Goal: Task Accomplishment & Management: Complete application form

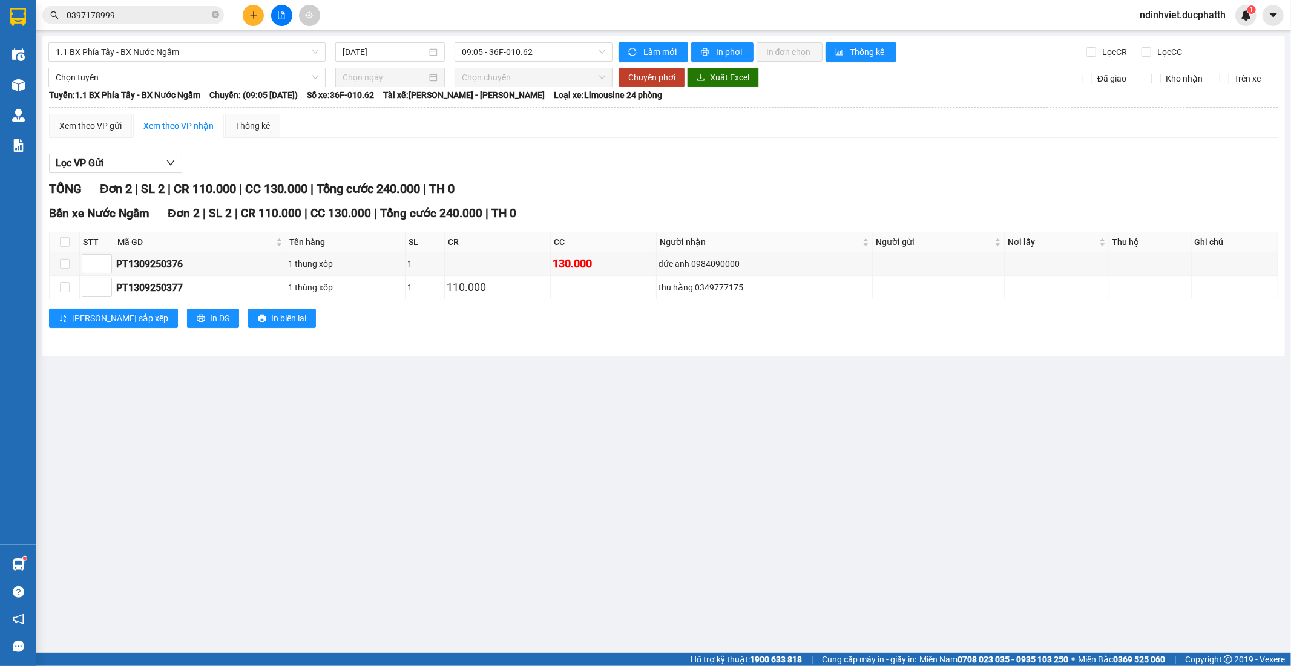
drag, startPoint x: 240, startPoint y: 21, endPoint x: 246, endPoint y: 15, distance: 9.0
click at [241, 19] on div at bounding box center [281, 15] width 91 height 21
click at [246, 15] on button at bounding box center [253, 15] width 21 height 21
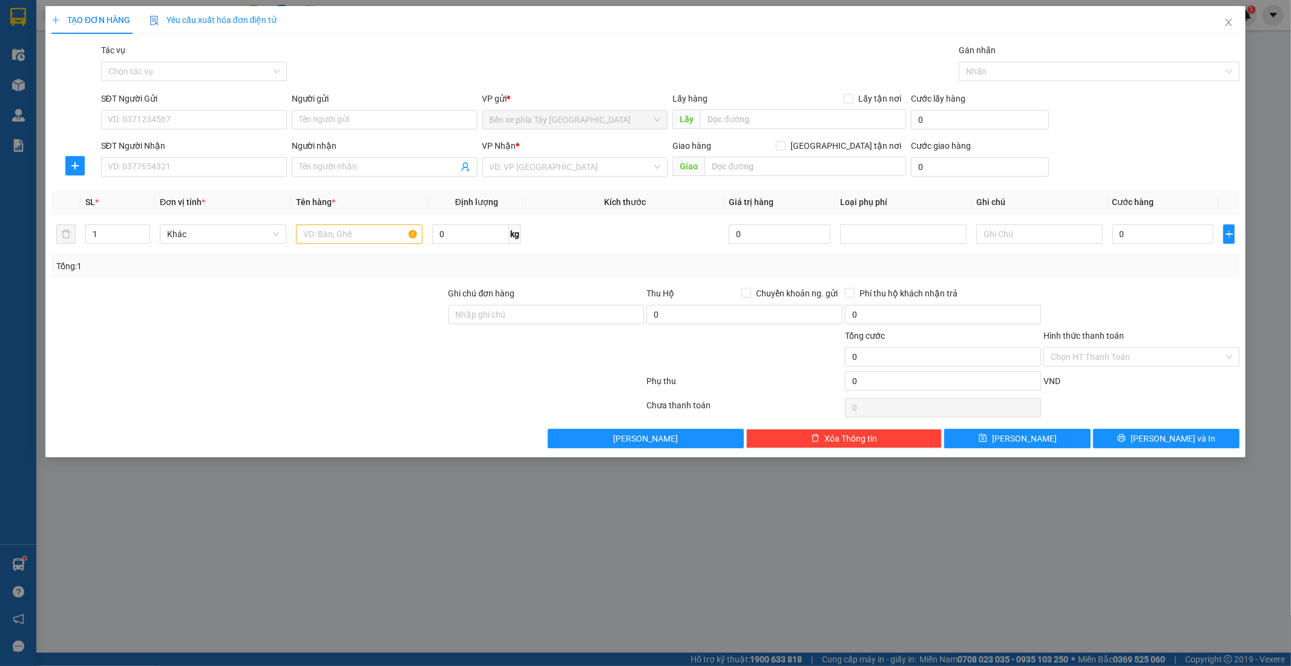
click at [903, 136] on form "SĐT Người Gửi VD: 0371234567 Người gửi Tên người gửi VP gửi * Bến xe phía Tây T…" at bounding box center [645, 137] width 1189 height 90
click at [860, 155] on div "Giao hàng Giao tận nơi" at bounding box center [790, 148] width 234 height 18
click at [786, 145] on span at bounding box center [781, 146] width 10 height 10
click at [785, 145] on input "Giao tận nơi" at bounding box center [780, 145] width 8 height 8
checkbox input "true"
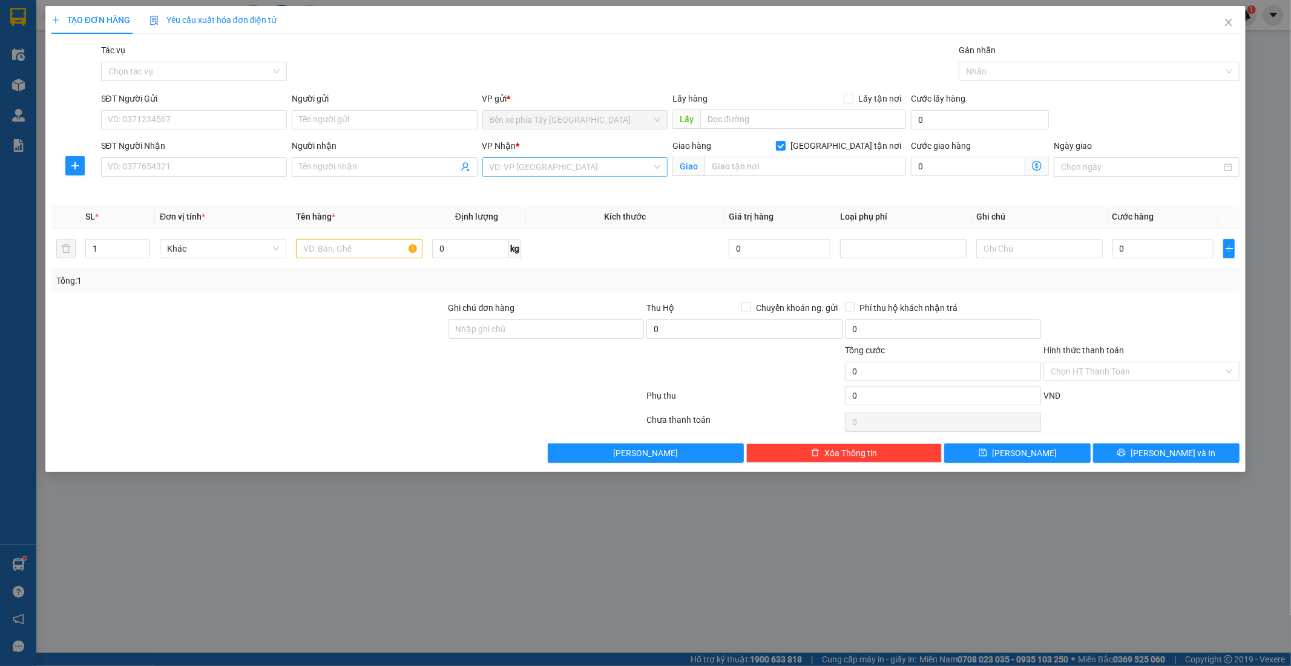
click at [612, 166] on input "search" at bounding box center [571, 167] width 163 height 18
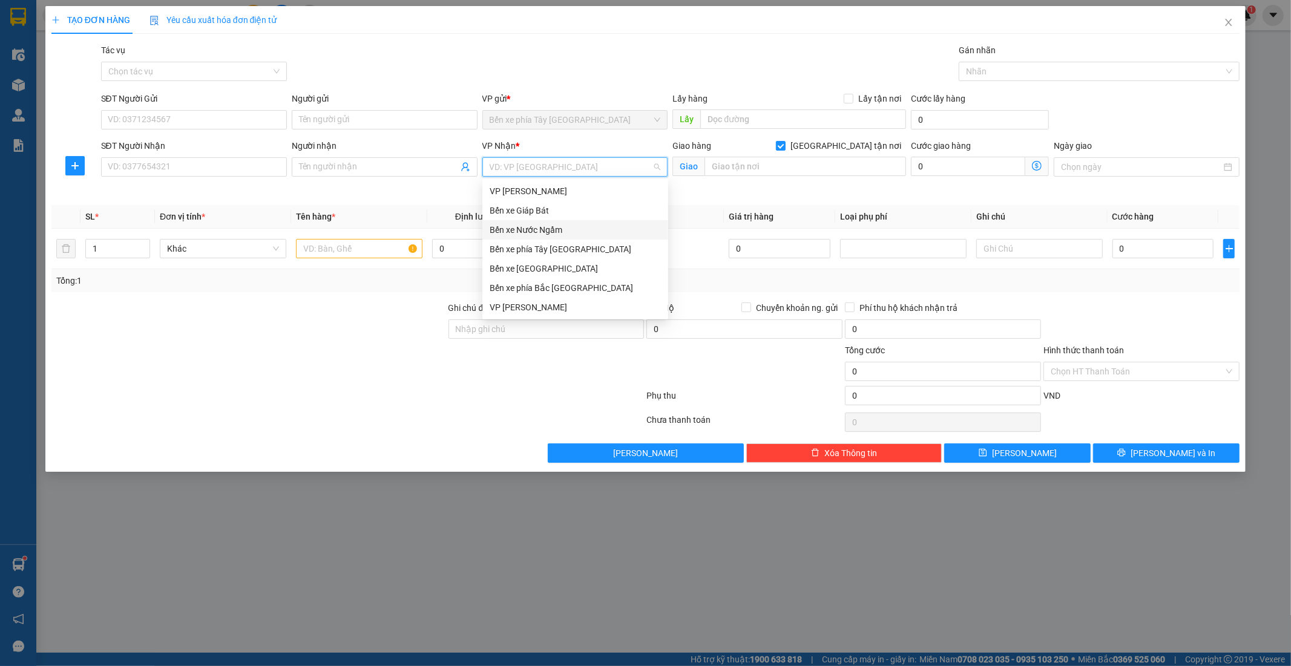
click at [546, 229] on div "Bến xe Nước Ngầm" at bounding box center [575, 229] width 171 height 13
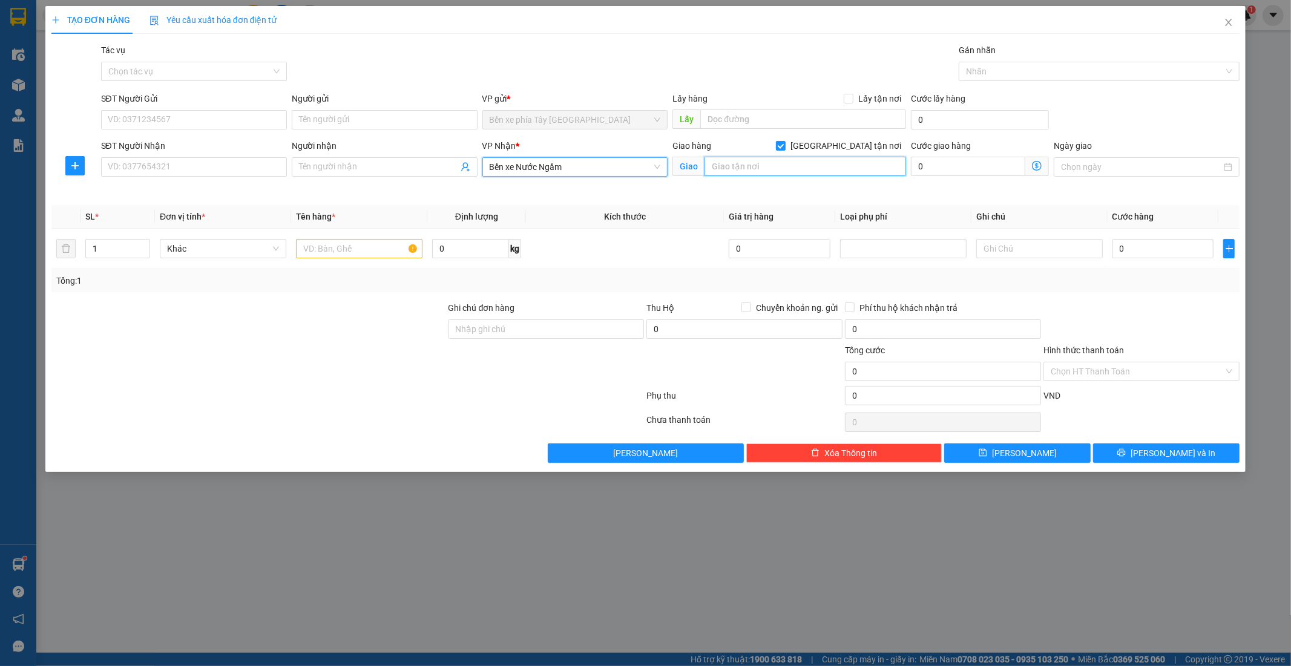
click at [826, 164] on input "text" at bounding box center [806, 166] width 202 height 19
type input "174 khâm thiên"
click at [1036, 169] on icon "dollar-circle" at bounding box center [1037, 166] width 10 height 10
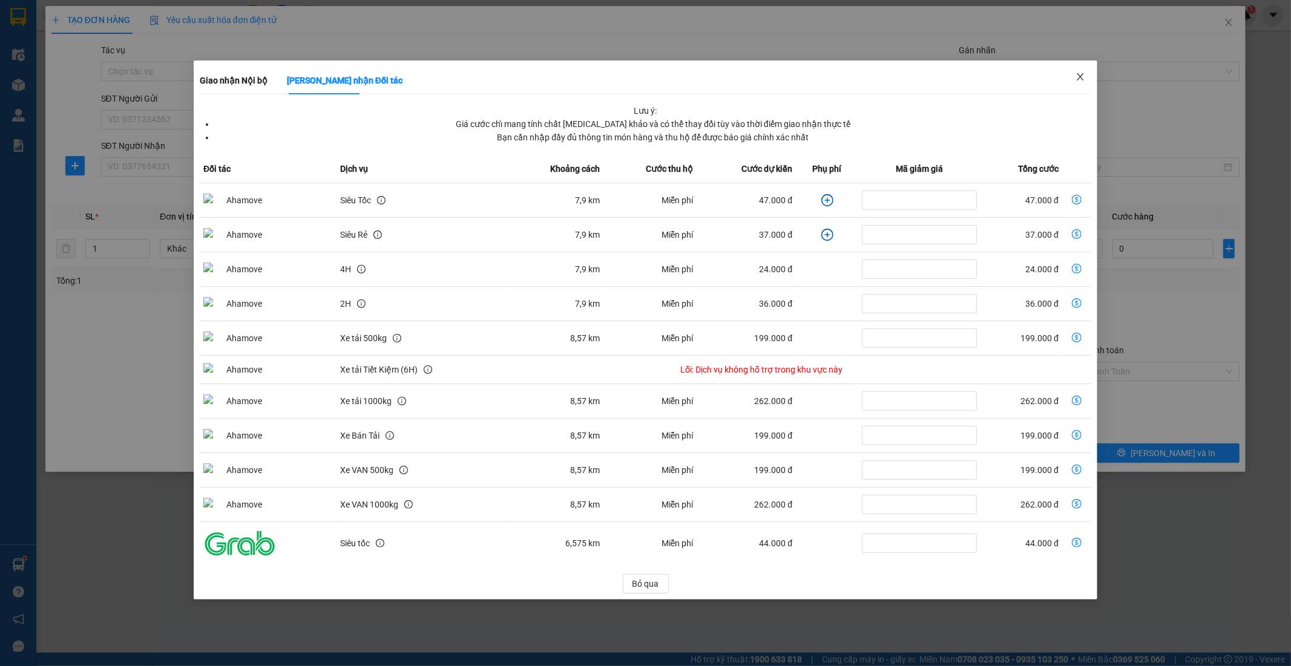
click at [1081, 74] on icon "close" at bounding box center [1081, 77] width 10 height 10
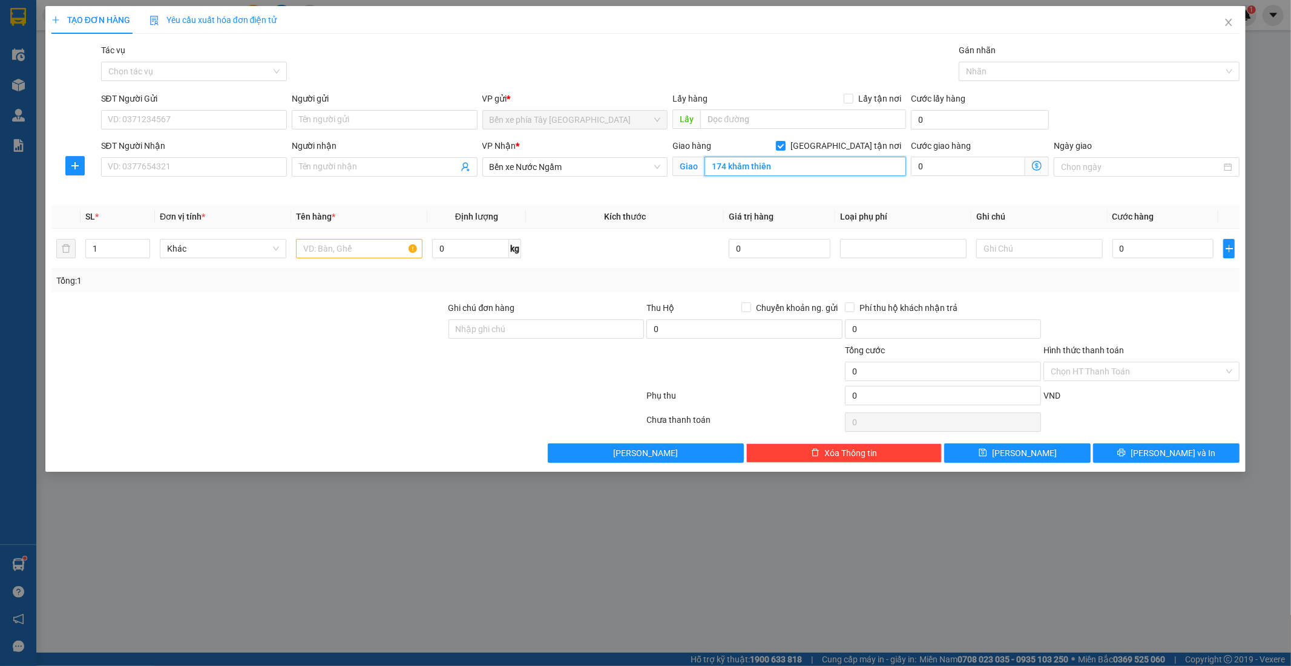
click at [784, 161] on input "174 khâm thiên" at bounding box center [806, 166] width 202 height 19
click at [1225, 25] on icon "close" at bounding box center [1229, 23] width 10 height 10
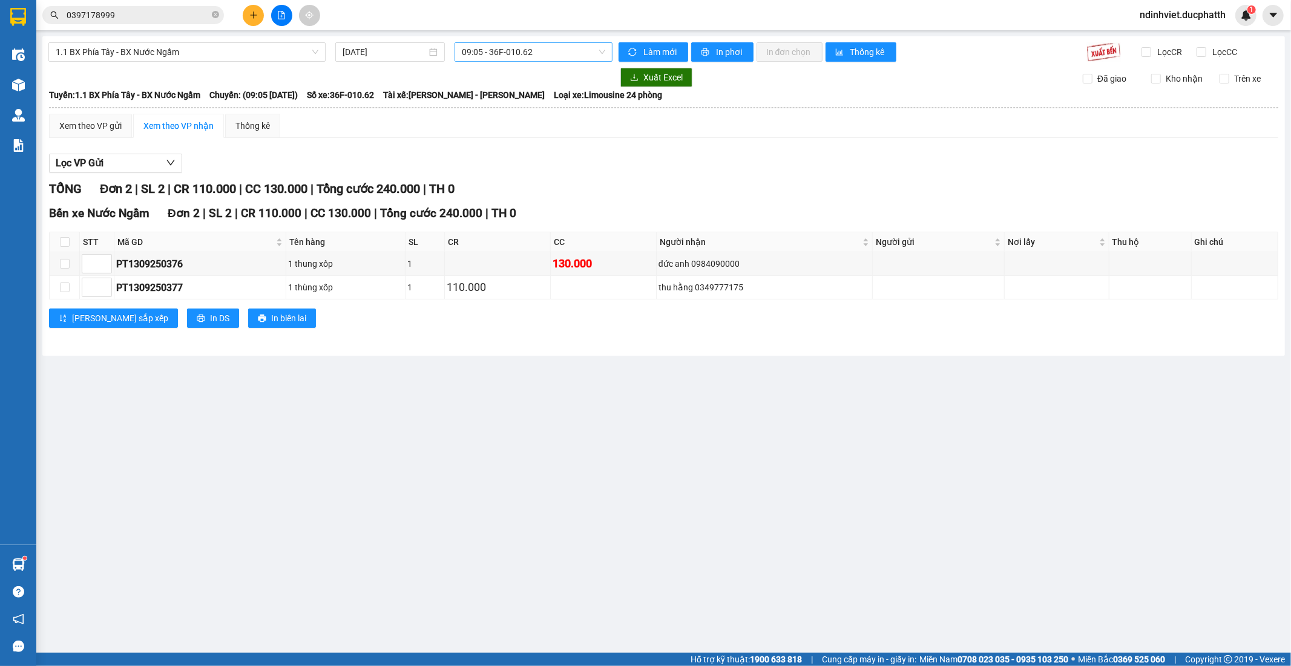
drag, startPoint x: 545, startPoint y: 54, endPoint x: 534, endPoint y: 62, distance: 13.1
click at [542, 55] on span "09:05 - 36F-010.62" at bounding box center [533, 52] width 143 height 18
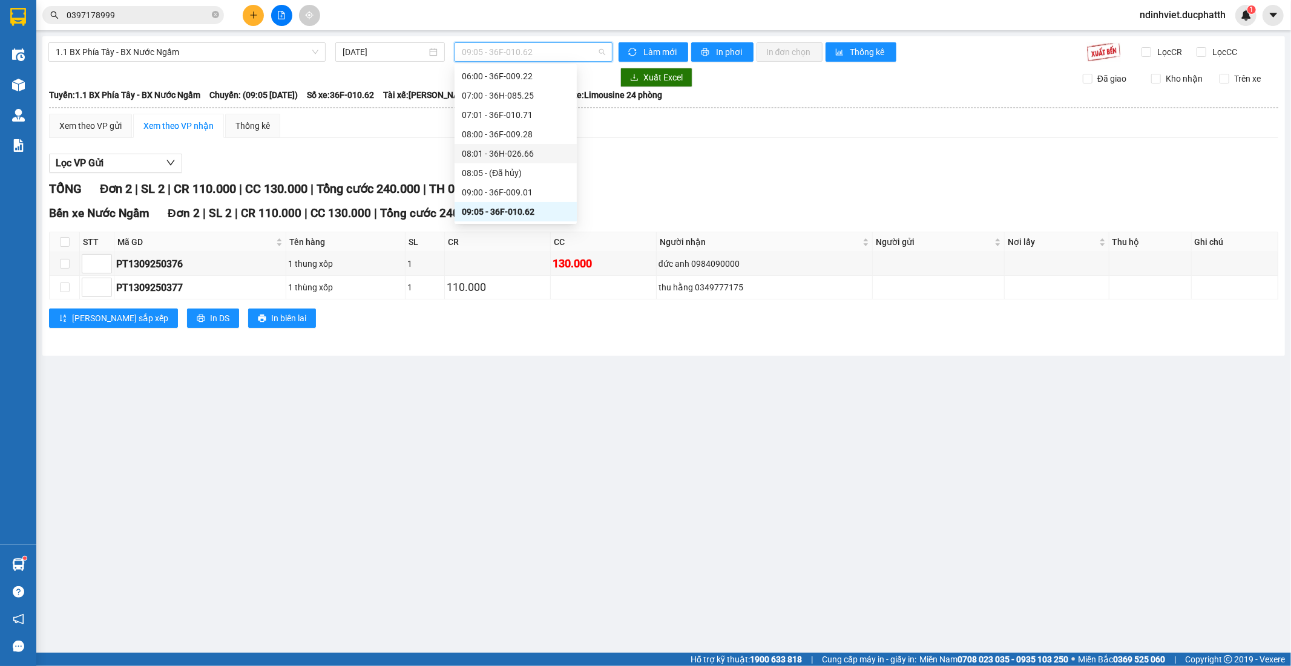
scroll to position [404, 0]
click at [513, 79] on div "13:00 - 36F-008.81" at bounding box center [516, 78] width 108 height 13
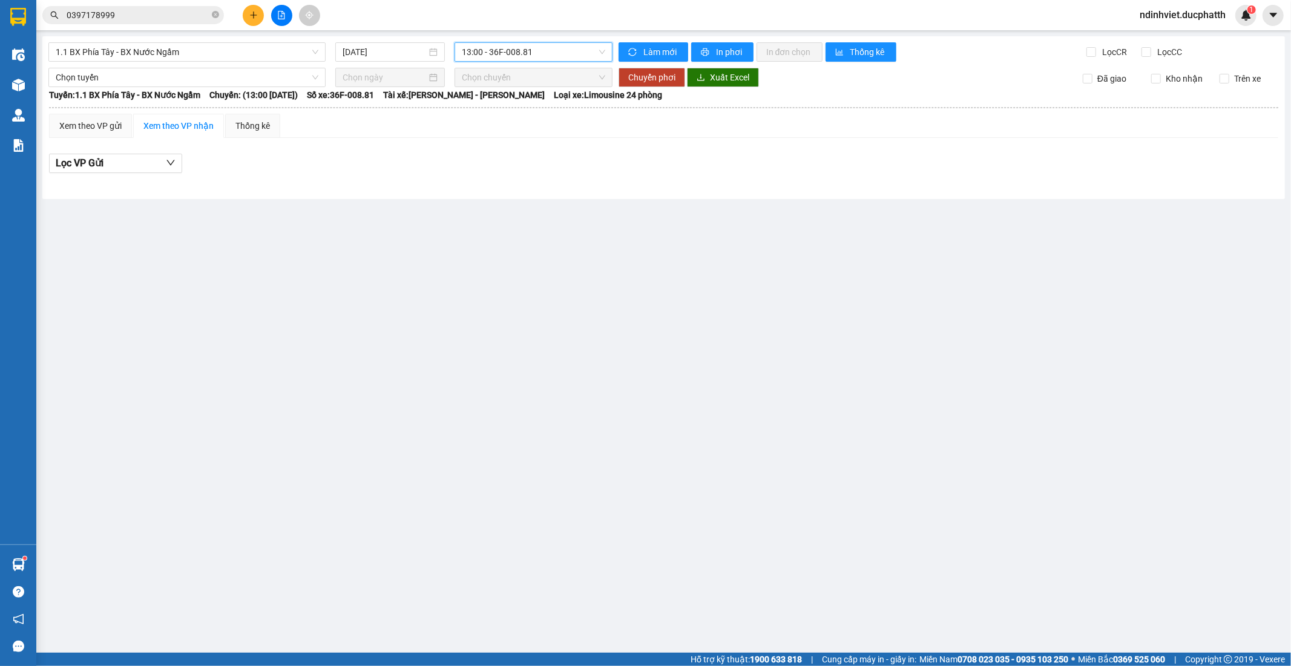
click at [522, 44] on span "13:00 - 36F-008.81" at bounding box center [533, 52] width 143 height 18
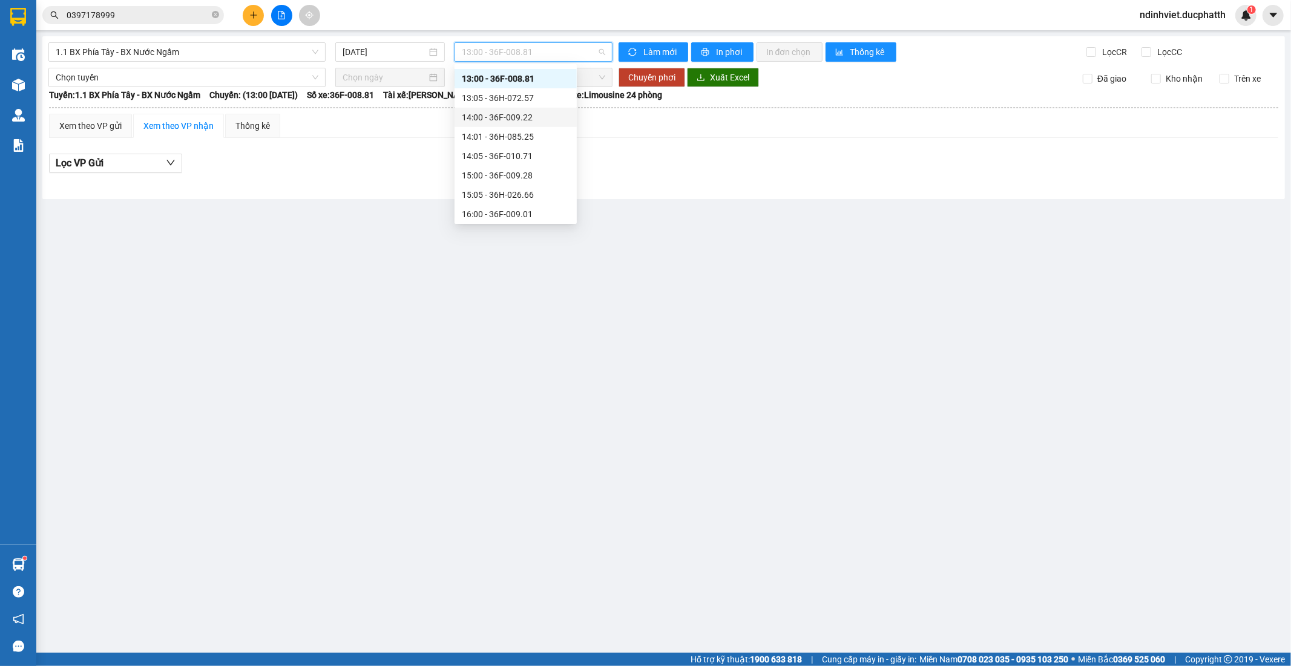
click at [510, 94] on div "13:05 - 36H-072.57" at bounding box center [516, 97] width 108 height 13
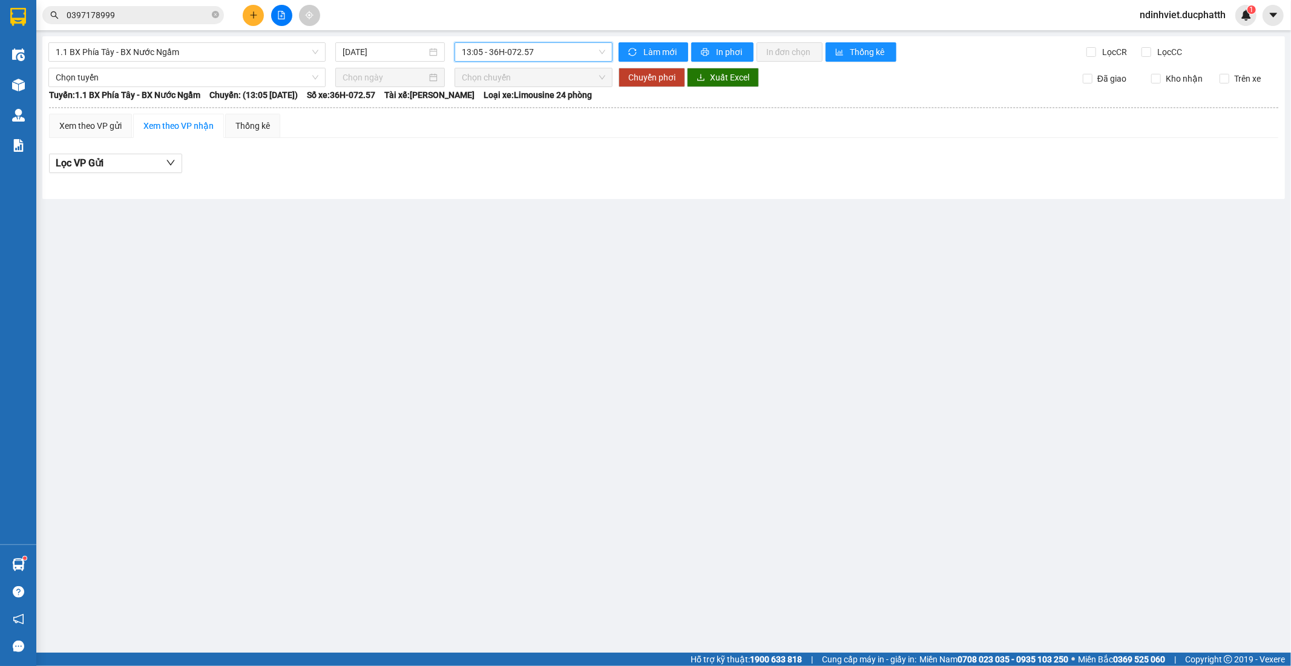
click at [544, 40] on div "1.1 BX Phía Tây - BX Nước Ngầm 13/09/2025 13:05 13:05 - 36H-072.57 Làm mới In p…" at bounding box center [663, 117] width 1243 height 163
click at [544, 51] on span "13:05 - 36H-072.57" at bounding box center [533, 52] width 143 height 18
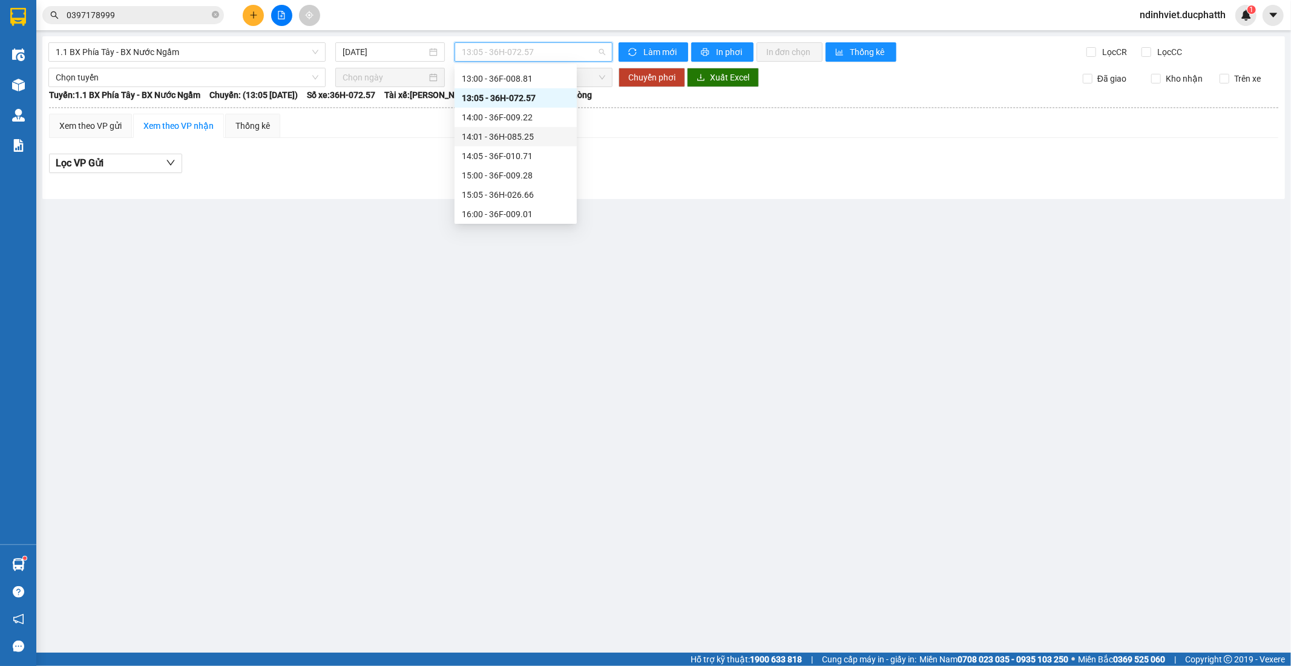
scroll to position [337, 0]
click at [521, 103] on div "12:00 - 36H-026.68" at bounding box center [516, 106] width 108 height 13
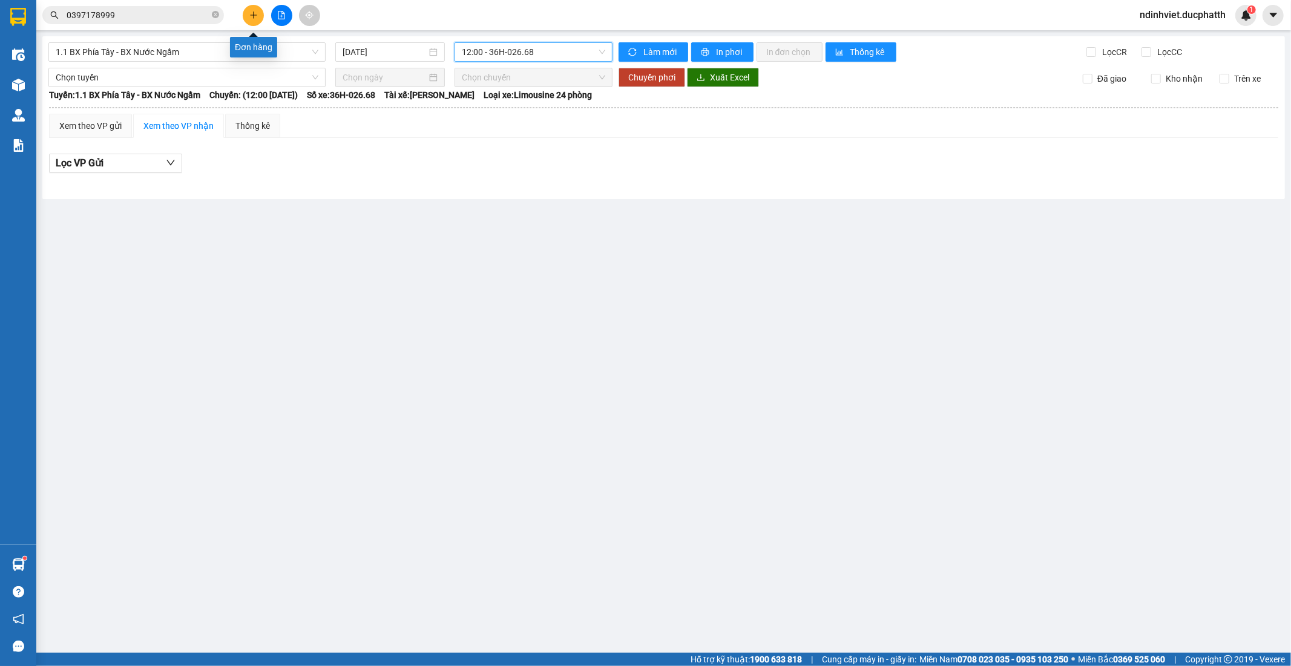
click at [247, 16] on button at bounding box center [253, 15] width 21 height 21
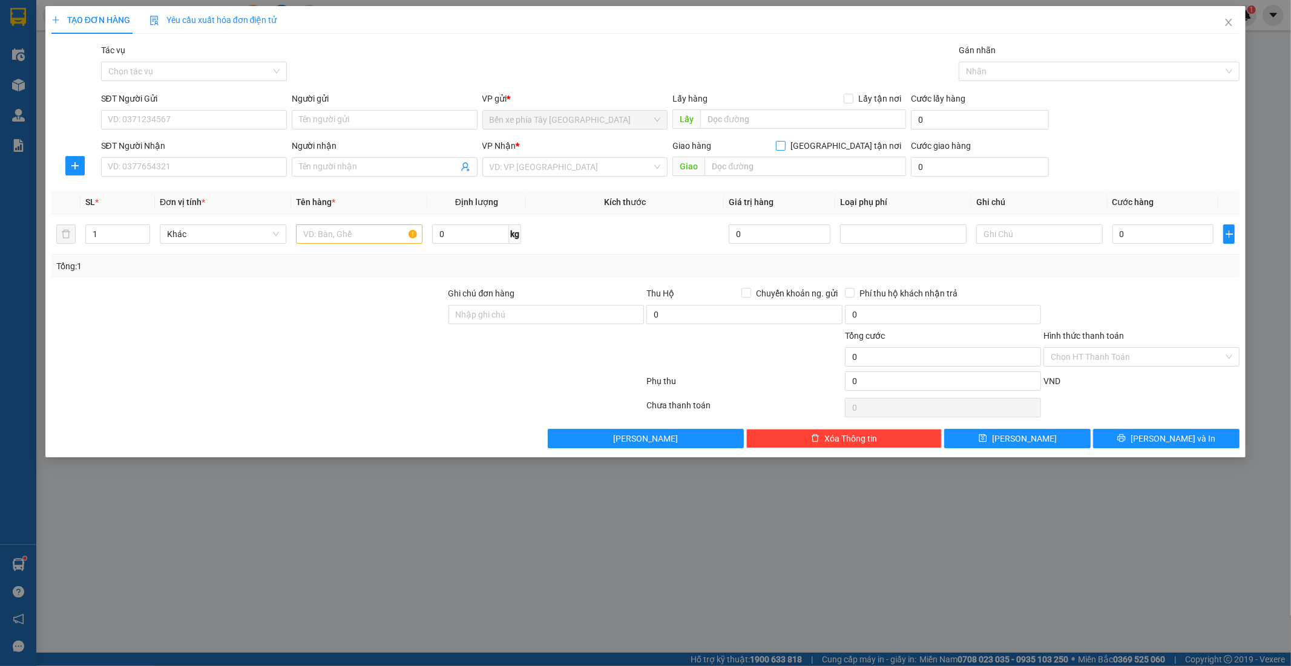
click at [864, 148] on span "Giao tận nơi" at bounding box center [846, 145] width 120 height 13
click at [785, 148] on input "Giao tận nơi" at bounding box center [780, 145] width 8 height 8
checkbox input "true"
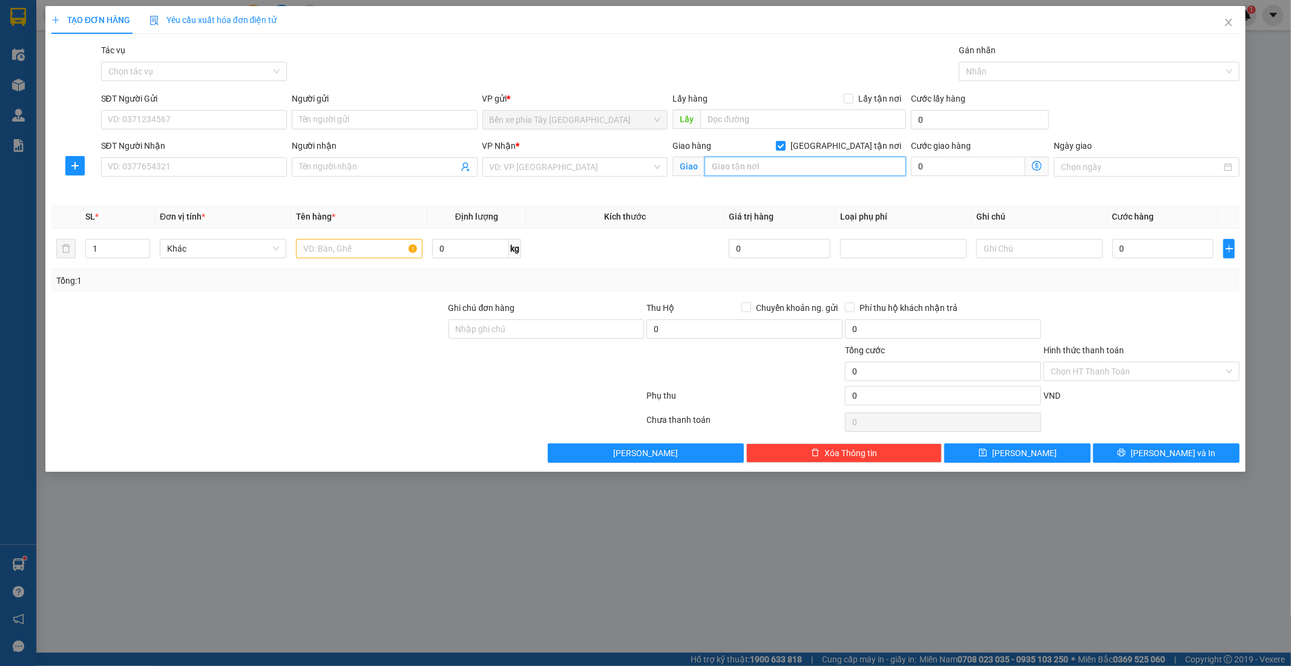
click at [843, 168] on input "text" at bounding box center [806, 166] width 202 height 19
type input "174 khâm thiên"
click at [1044, 165] on span at bounding box center [1037, 166] width 24 height 19
click at [1033, 161] on icon "dollar-circle" at bounding box center [1037, 166] width 10 height 10
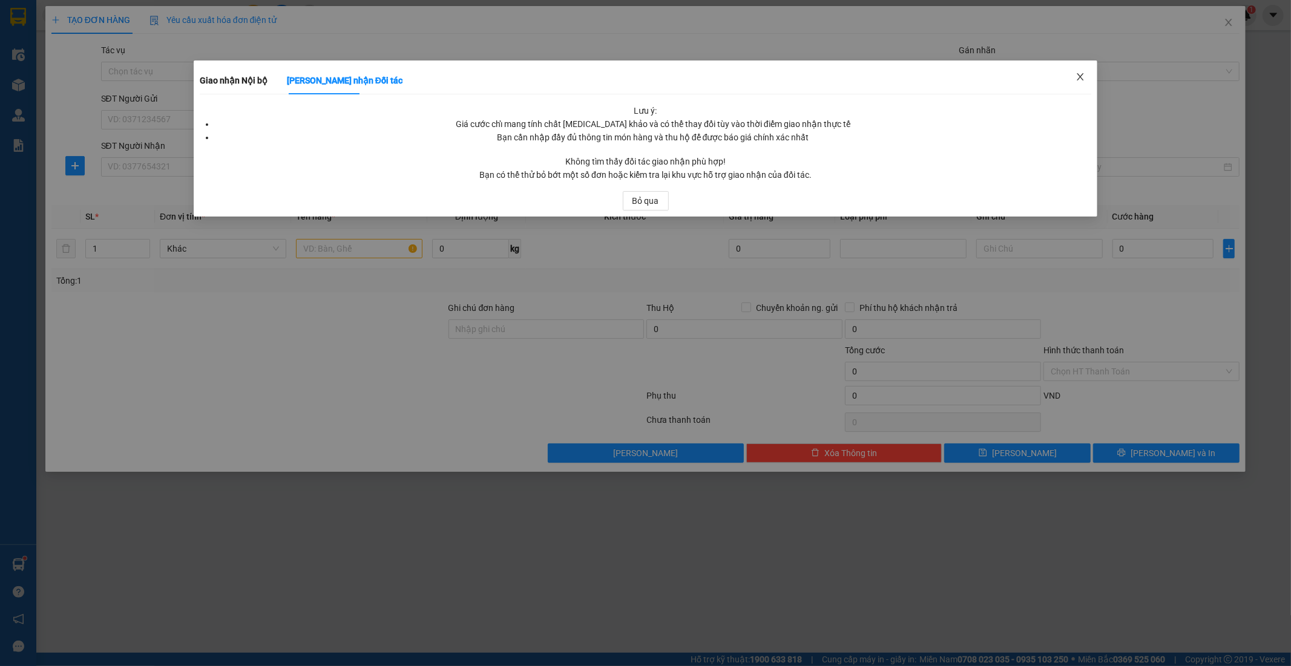
click at [1082, 71] on span "Close" at bounding box center [1081, 78] width 34 height 34
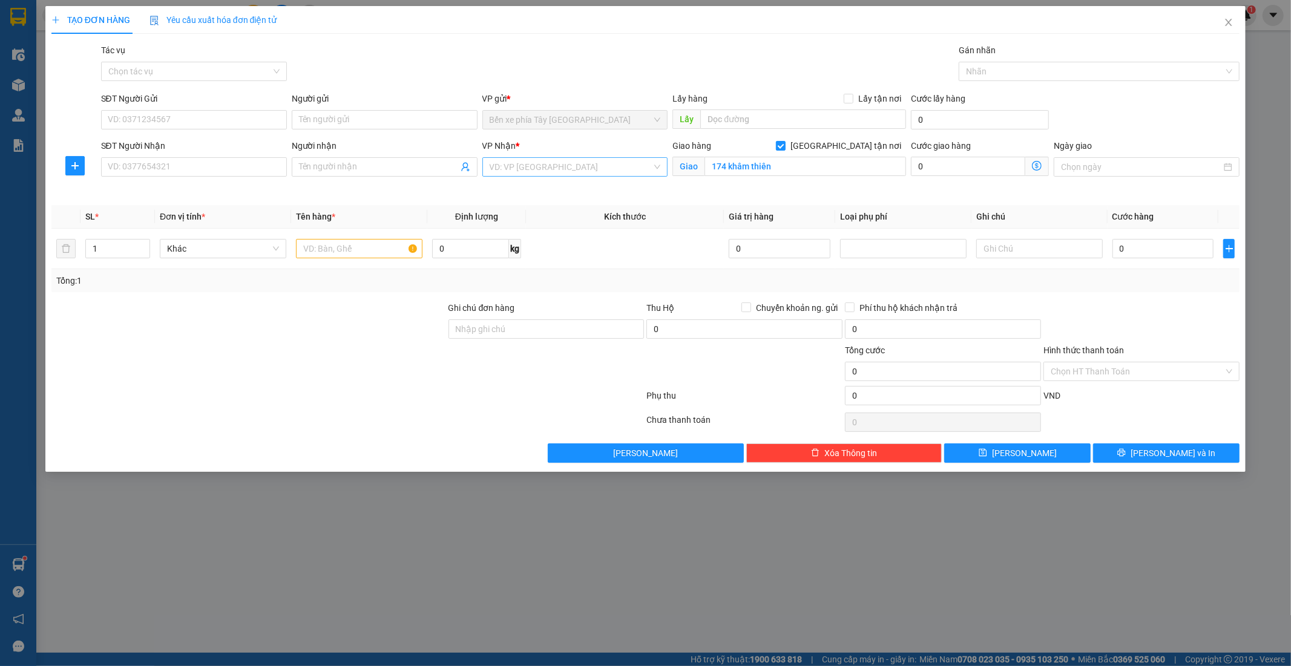
click at [613, 168] on input "search" at bounding box center [571, 167] width 163 height 18
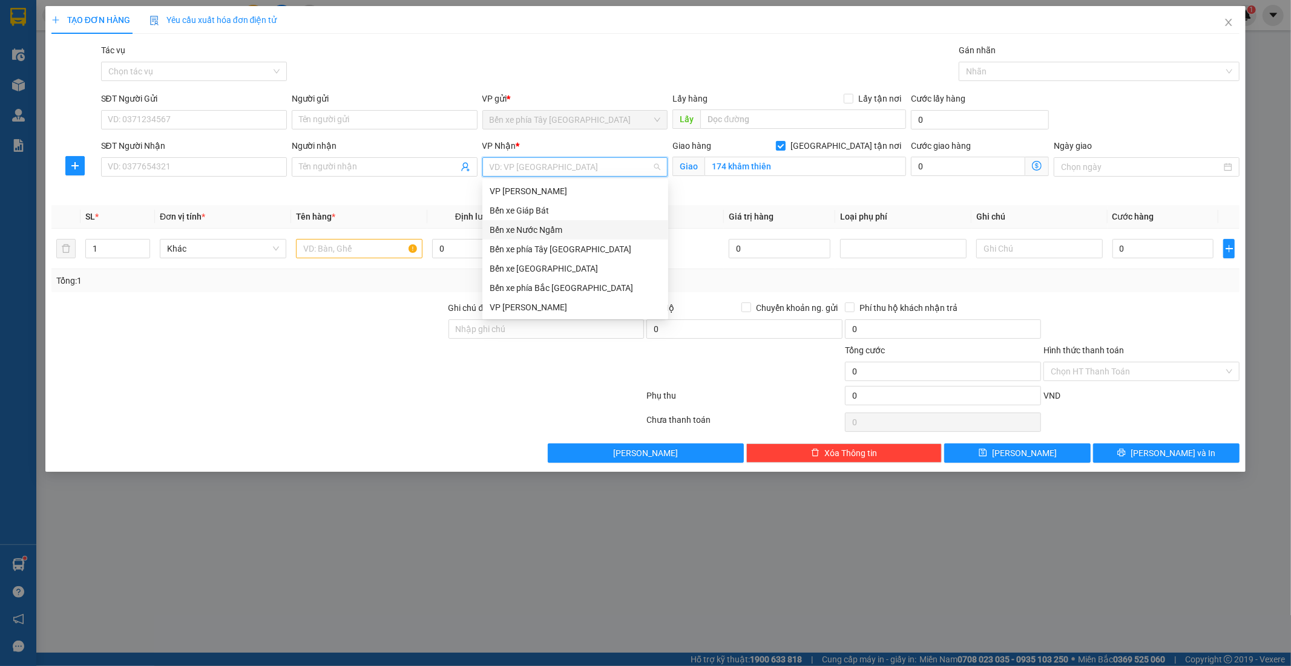
click at [556, 227] on div "Bến xe Nước Ngầm" at bounding box center [575, 229] width 171 height 13
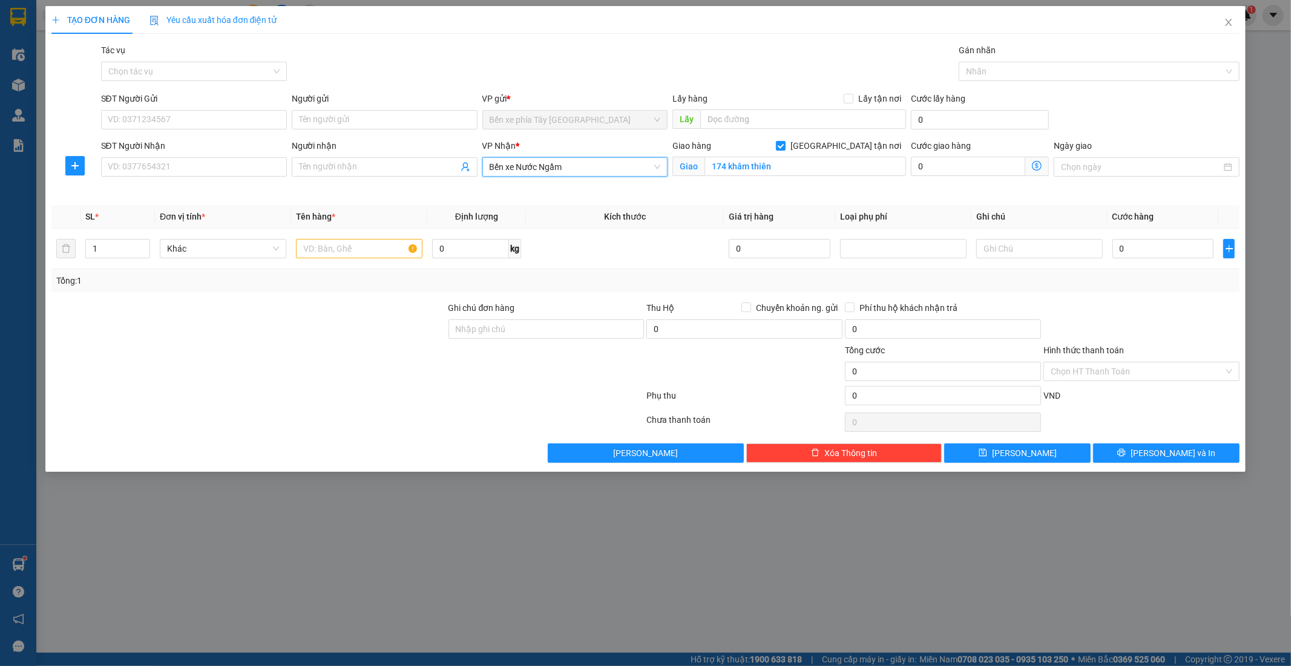
click at [1034, 166] on icon "dollar-circle" at bounding box center [1037, 166] width 10 height 10
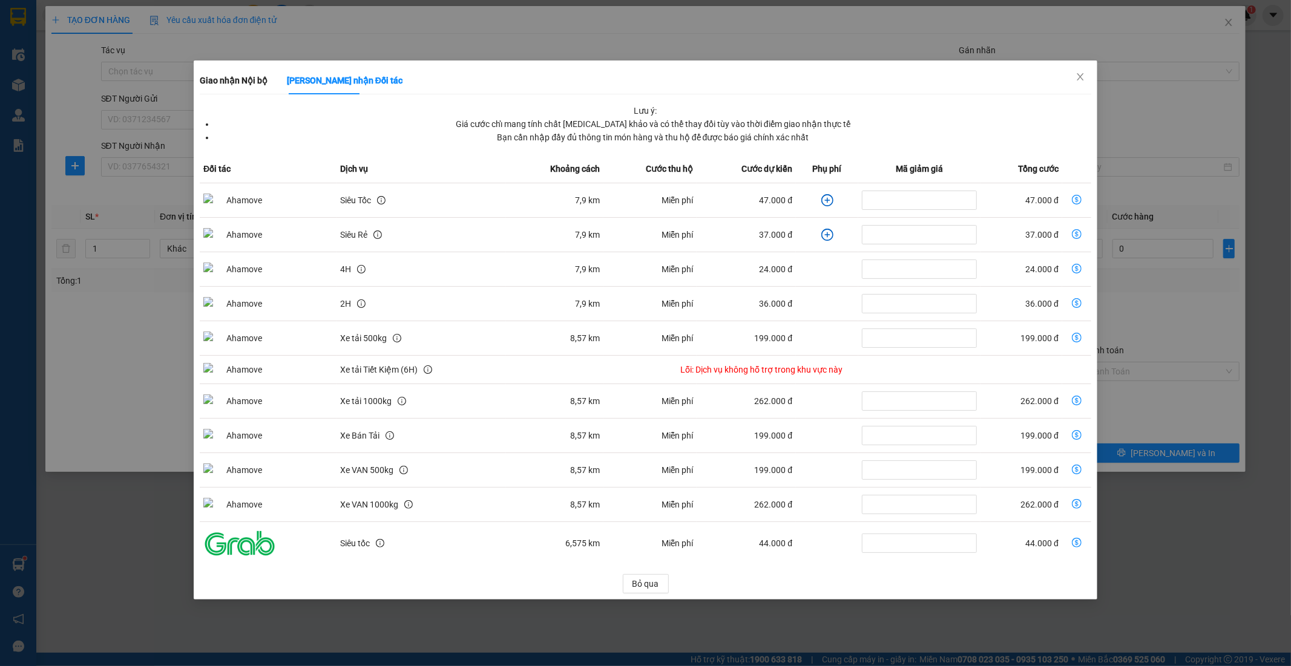
click at [821, 200] on icon "plus-circle" at bounding box center [827, 200] width 12 height 12
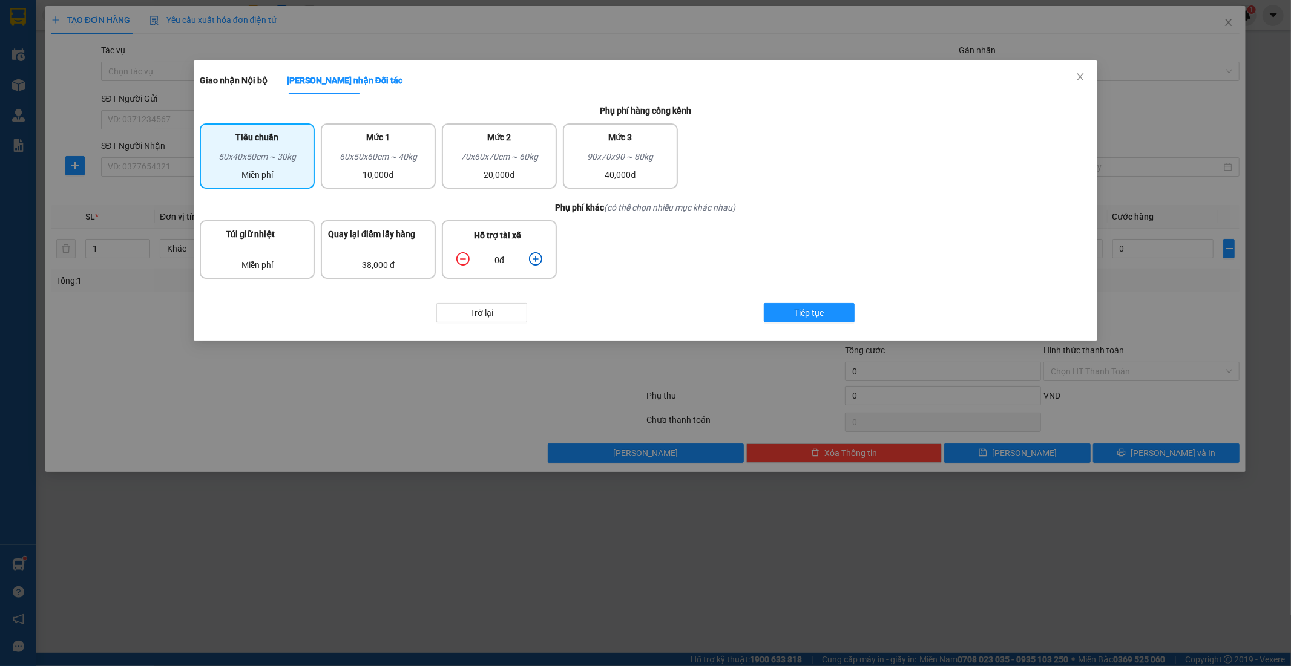
click at [542, 254] on icon "plus-circle" at bounding box center [535, 258] width 13 height 13
click at [538, 254] on icon "plus-circle" at bounding box center [535, 258] width 13 height 13
click at [805, 313] on span "Tiếp tục" at bounding box center [810, 312] width 30 height 13
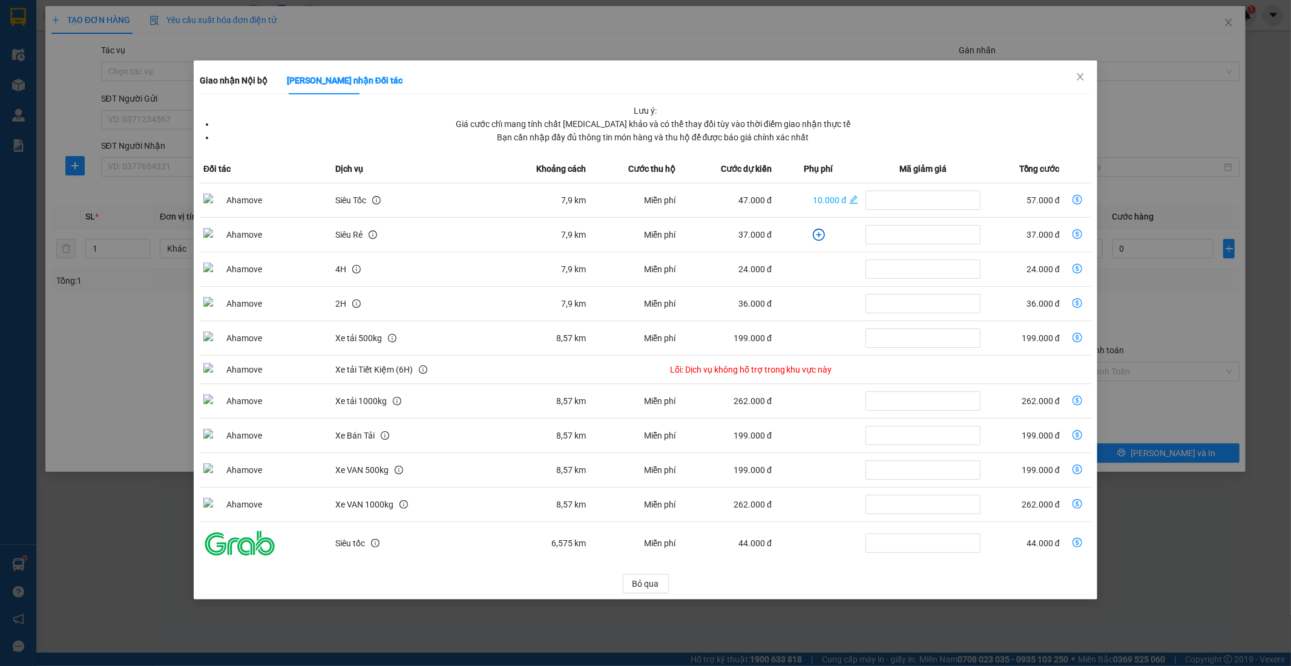
click at [262, 535] on img "dollar-circle" at bounding box center [239, 544] width 73 height 28
drag, startPoint x: 1081, startPoint y: 65, endPoint x: 1078, endPoint y: 83, distance: 17.7
click at [1079, 68] on span "Close" at bounding box center [1081, 78] width 34 height 34
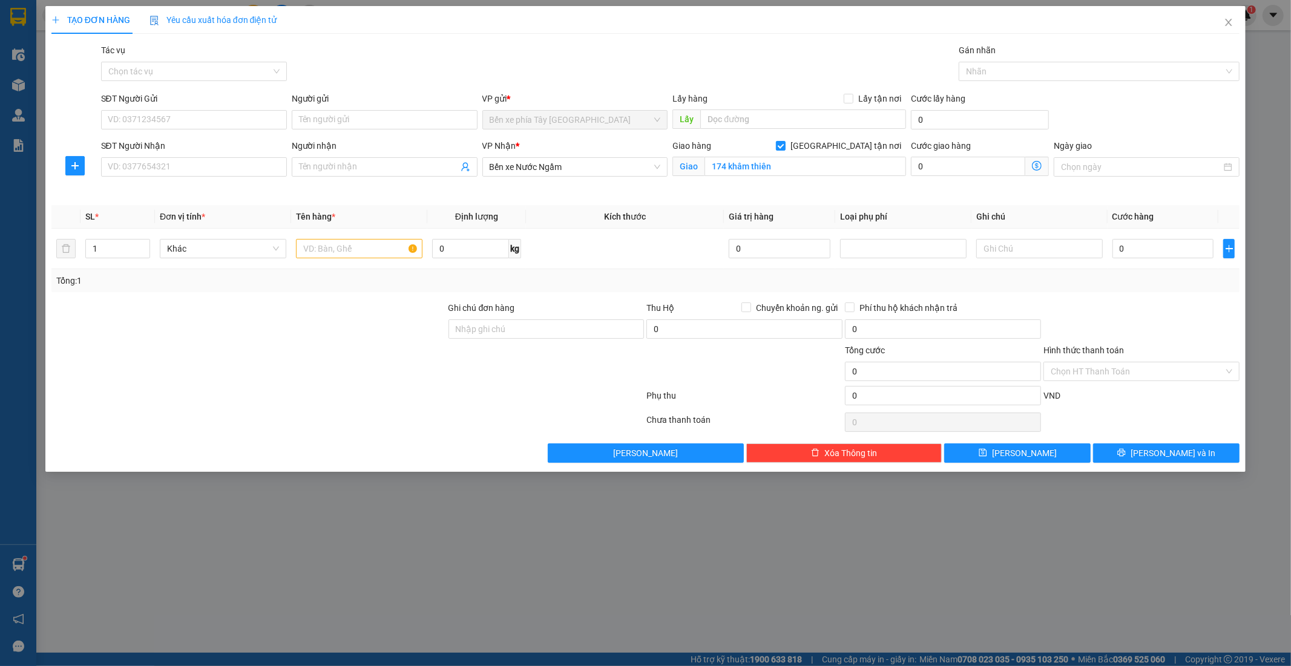
click at [1037, 166] on icon "dollar-circle" at bounding box center [1037, 166] width 10 height 10
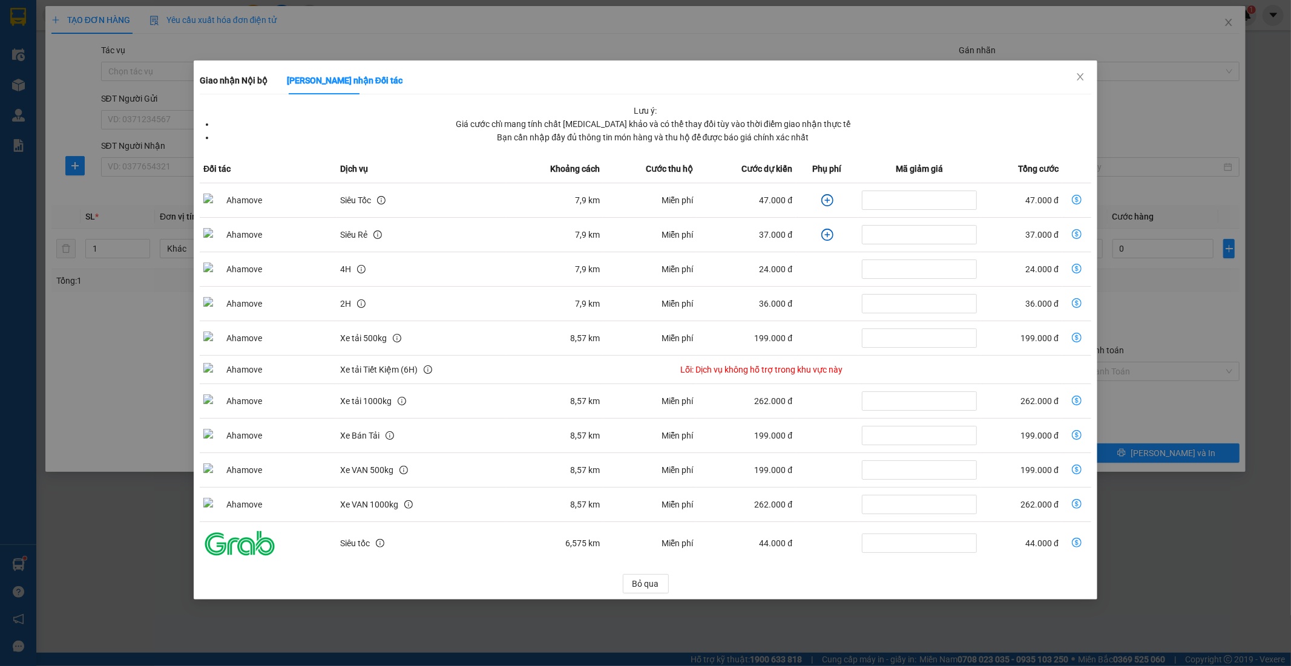
click at [831, 197] on icon "plus-circle" at bounding box center [827, 200] width 12 height 12
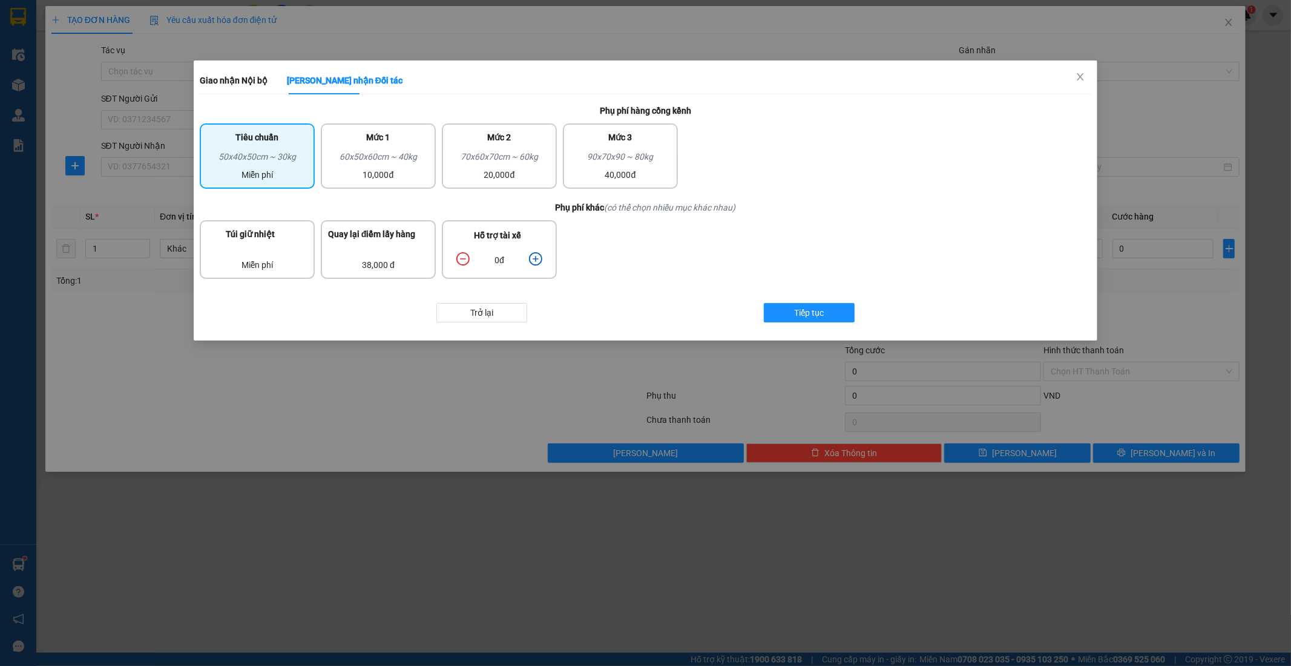
click at [528, 255] on div "0đ" at bounding box center [499, 260] width 59 height 13
click at [531, 255] on icon "plus-circle" at bounding box center [535, 258] width 13 height 13
click at [533, 255] on icon "plus-circle" at bounding box center [535, 258] width 13 height 13
click at [840, 309] on button "Tiếp tục" at bounding box center [809, 312] width 91 height 19
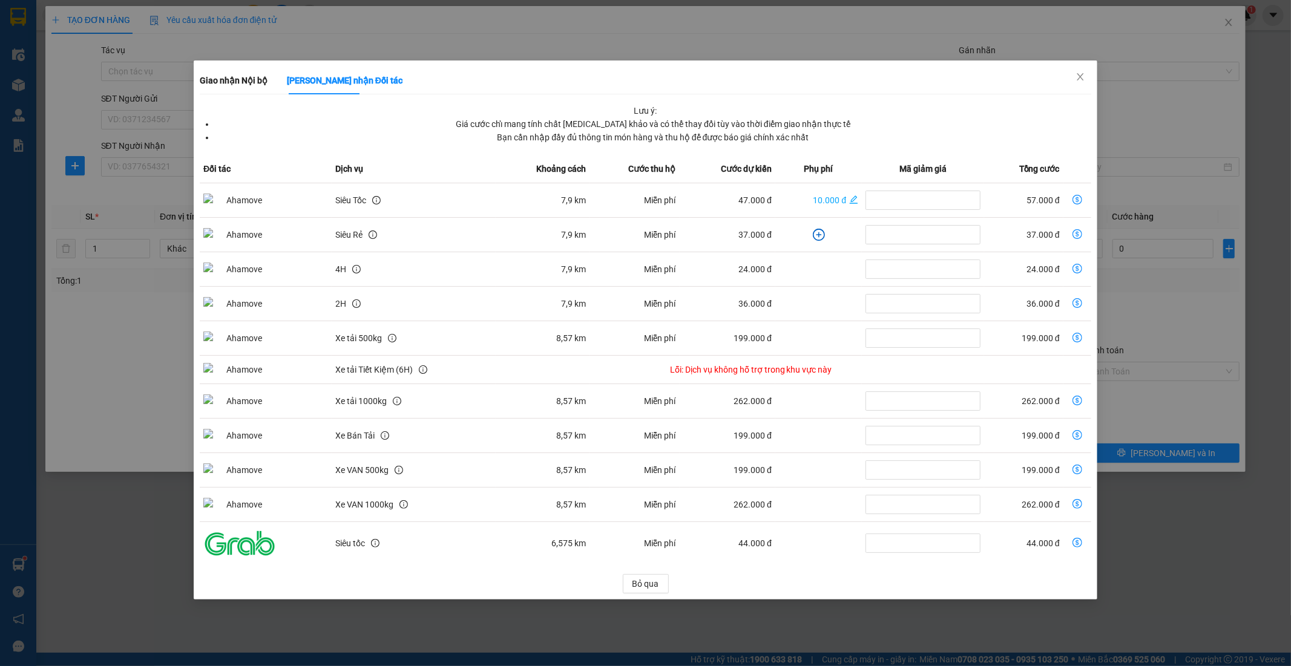
click at [1070, 195] on td "dollar-circle" at bounding box center [1078, 200] width 28 height 35
click at [1078, 200] on icon "dollar-circle" at bounding box center [1078, 200] width 10 height 10
type input "57.000"
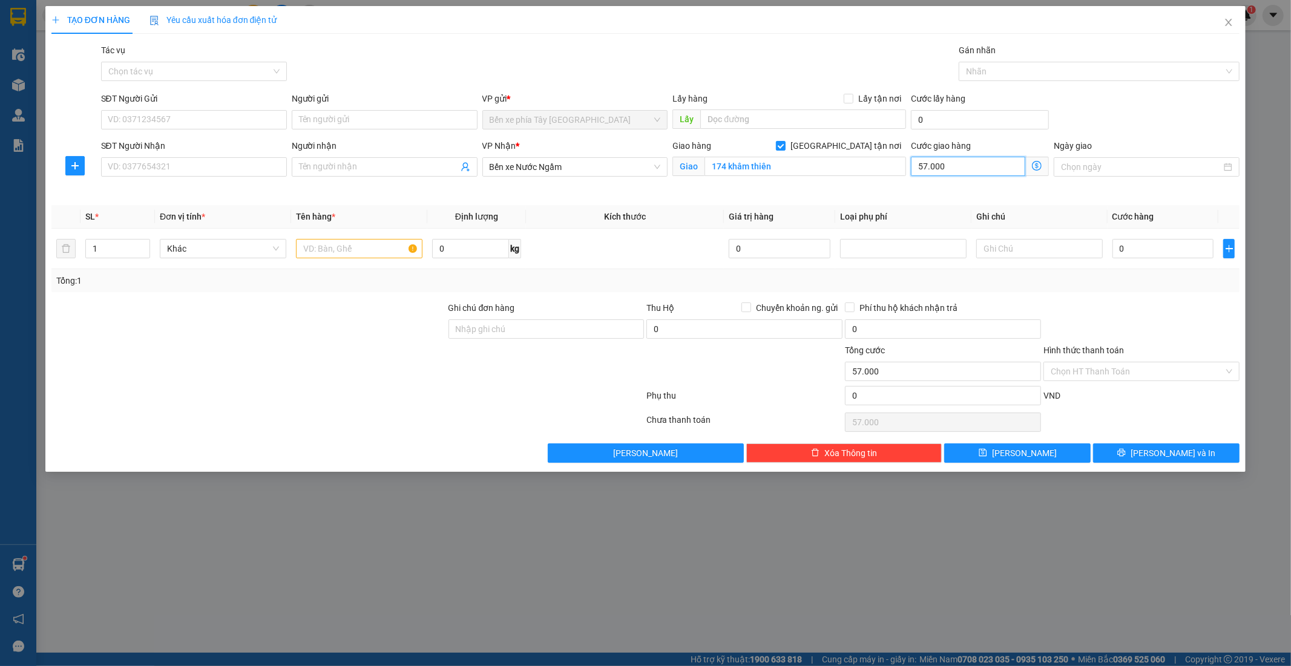
click at [946, 167] on input "57.000" at bounding box center [968, 166] width 114 height 19
type input "5"
type input "50"
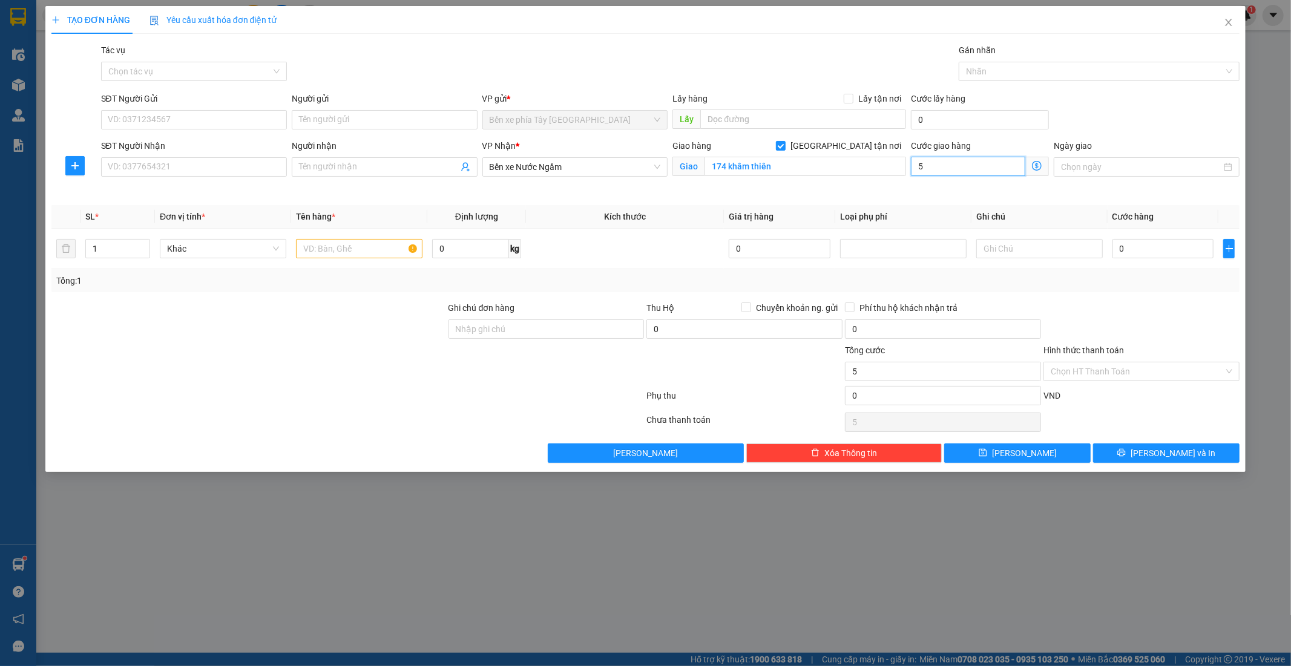
type input "50"
type input "50.000"
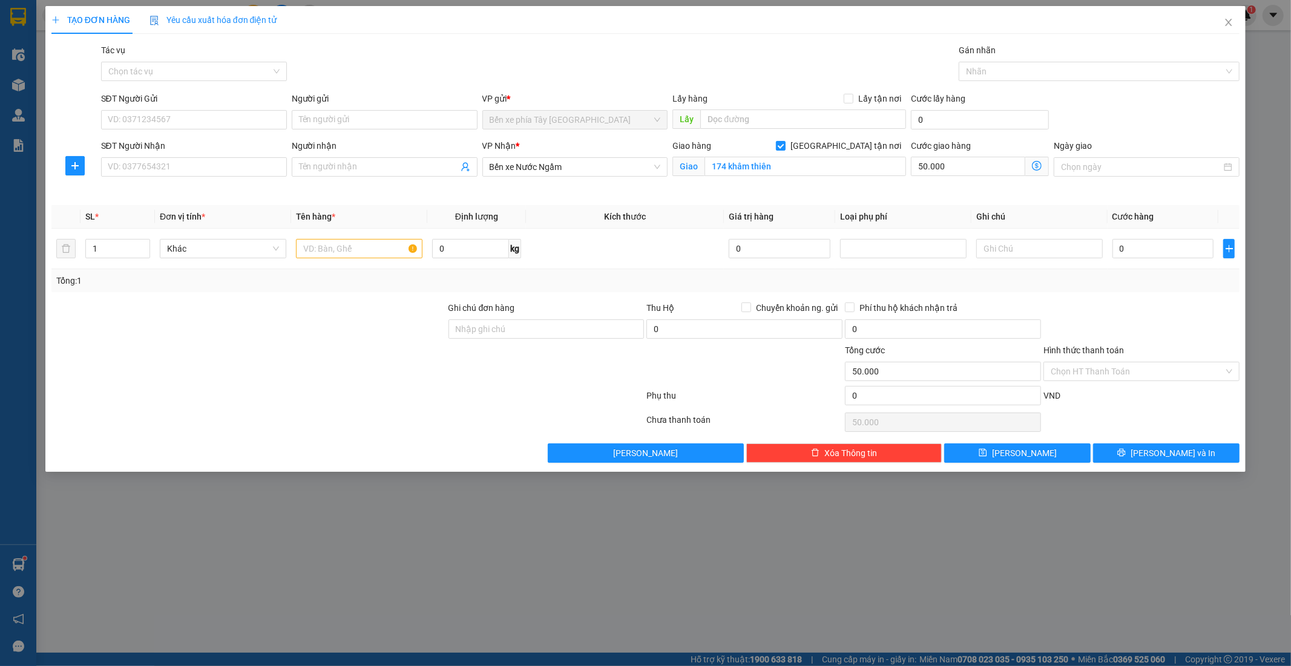
click at [1103, 113] on div "SĐT Người Gửi VD: 0371234567 Người gửi Tên người gửi VP gửi * Bến xe phía Tây T…" at bounding box center [671, 113] width 1144 height 42
click at [1116, 278] on div "Tổng: 1" at bounding box center [645, 280] width 1179 height 13
click at [163, 64] on input "Tác vụ" at bounding box center [189, 71] width 163 height 18
click at [160, 96] on div "Nhập hàng lên xe" at bounding box center [193, 95] width 171 height 13
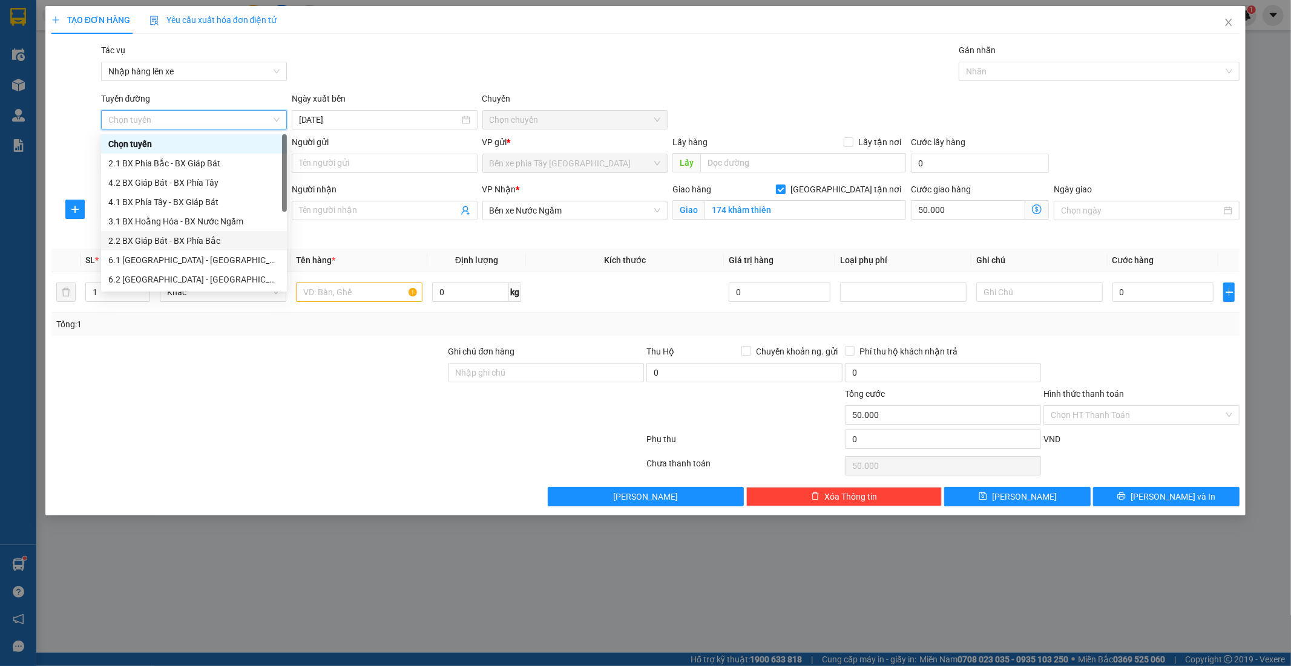
scroll to position [97, 0]
click at [208, 206] on div "1.1 BX Phía Tây - BX Nước Ngầm" at bounding box center [193, 202] width 171 height 13
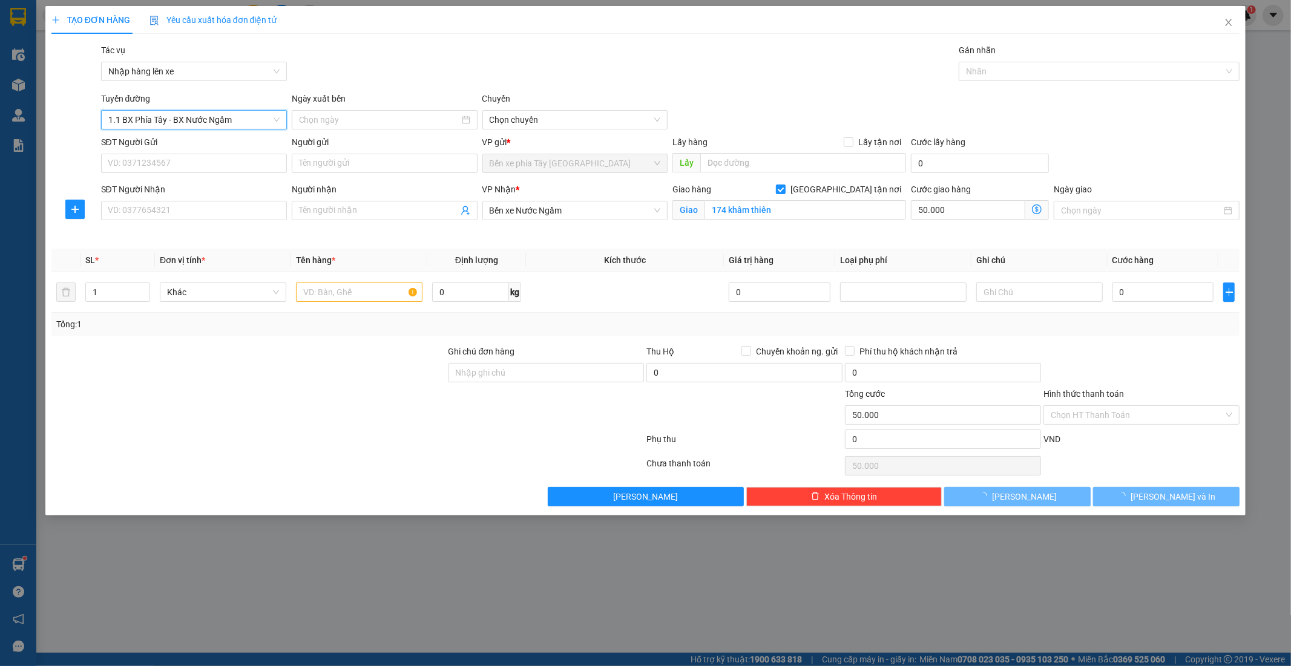
type input "[DATE]"
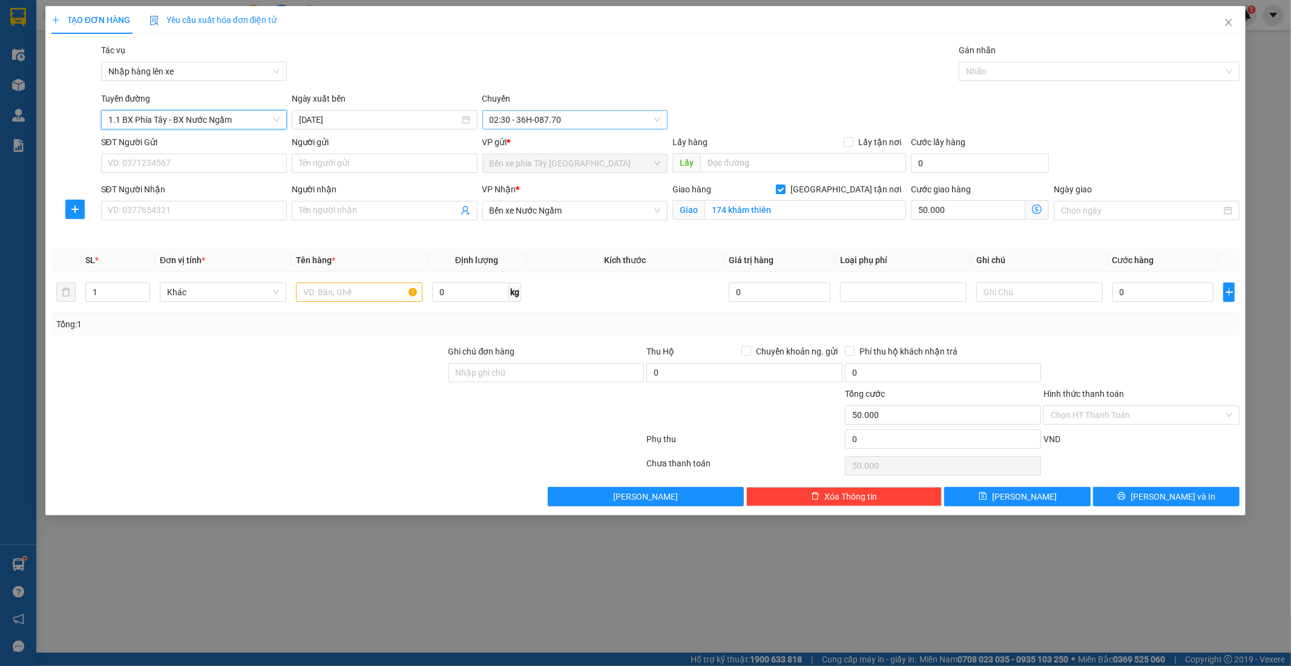
click at [551, 123] on span "02:30 - 36H-087.70" at bounding box center [575, 120] width 171 height 18
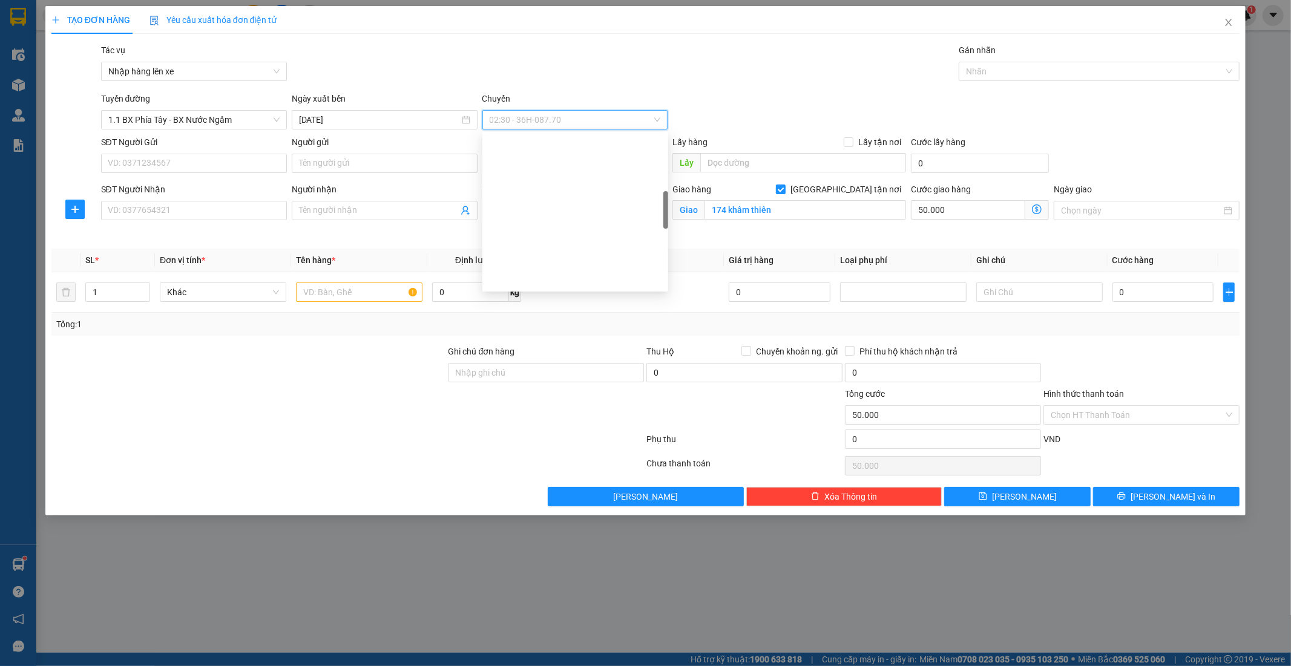
scroll to position [269, 0]
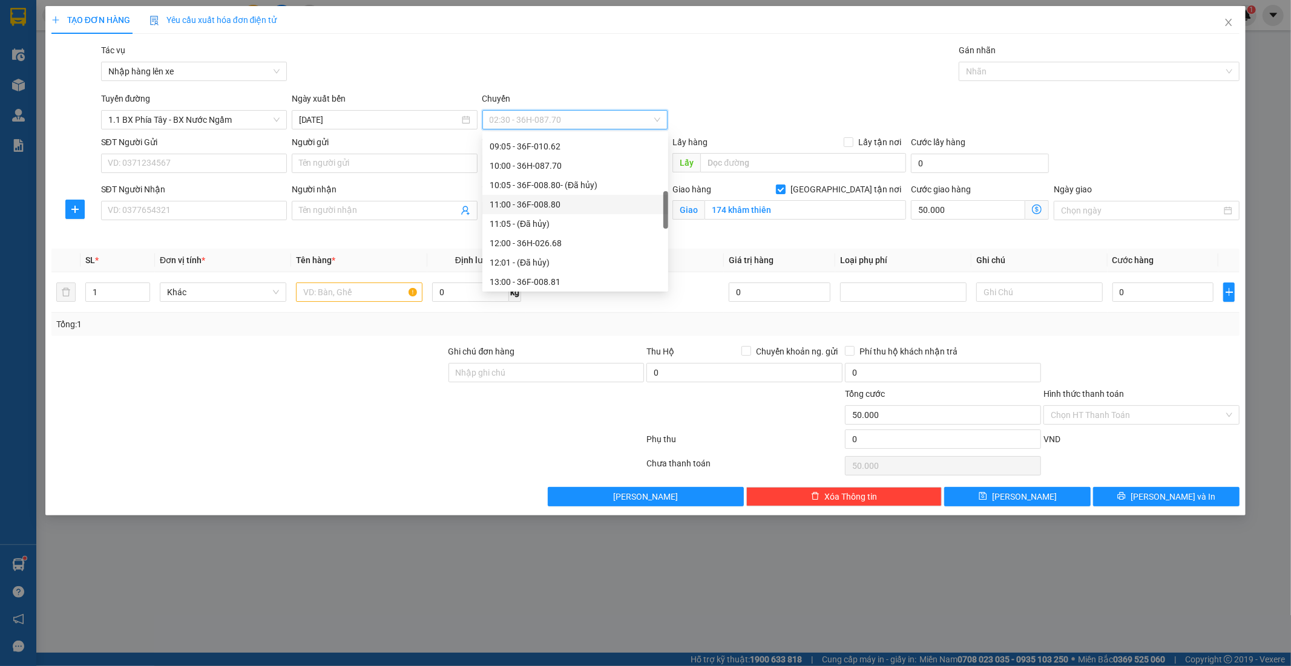
click at [540, 209] on div "11:00 - 36F-008.80" at bounding box center [575, 204] width 171 height 13
click at [179, 201] on input "SĐT Người Nhận" at bounding box center [194, 210] width 186 height 19
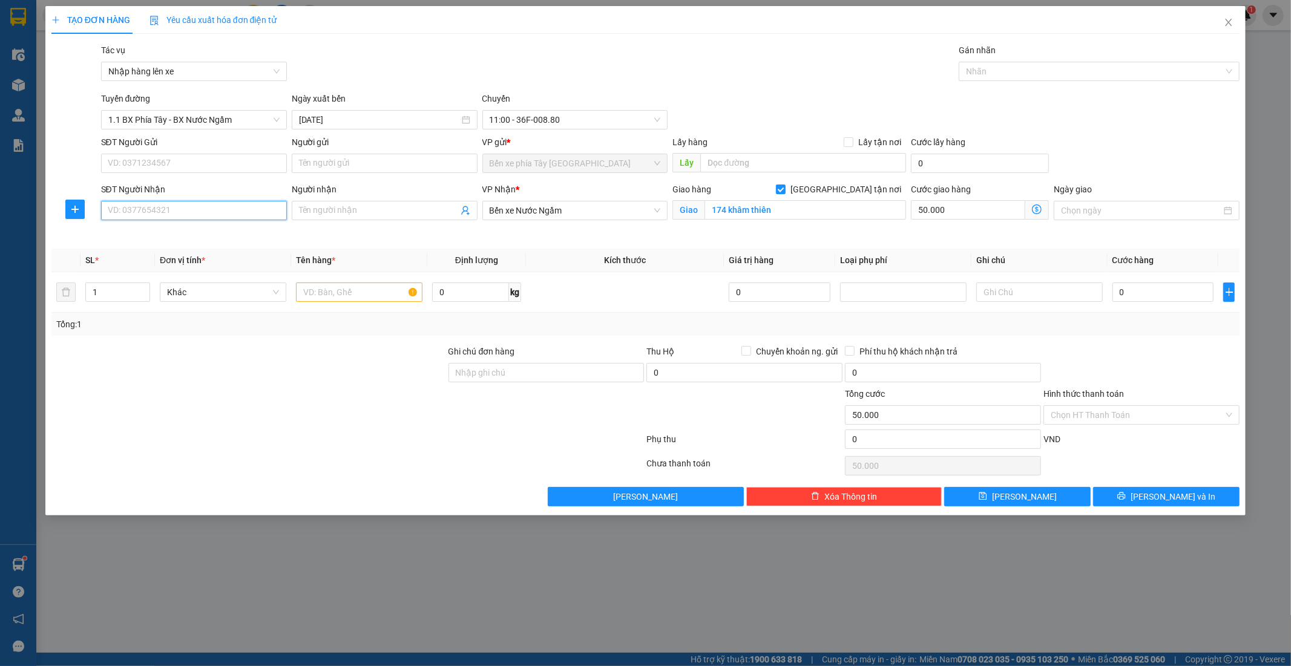
click at [179, 208] on input "SĐT Người Nhận" at bounding box center [194, 210] width 186 height 19
click at [203, 216] on input "0915331589" at bounding box center [194, 210] width 186 height 19
click at [215, 239] on div "0915579889 - sơn" at bounding box center [193, 235] width 171 height 13
type input "0915579889"
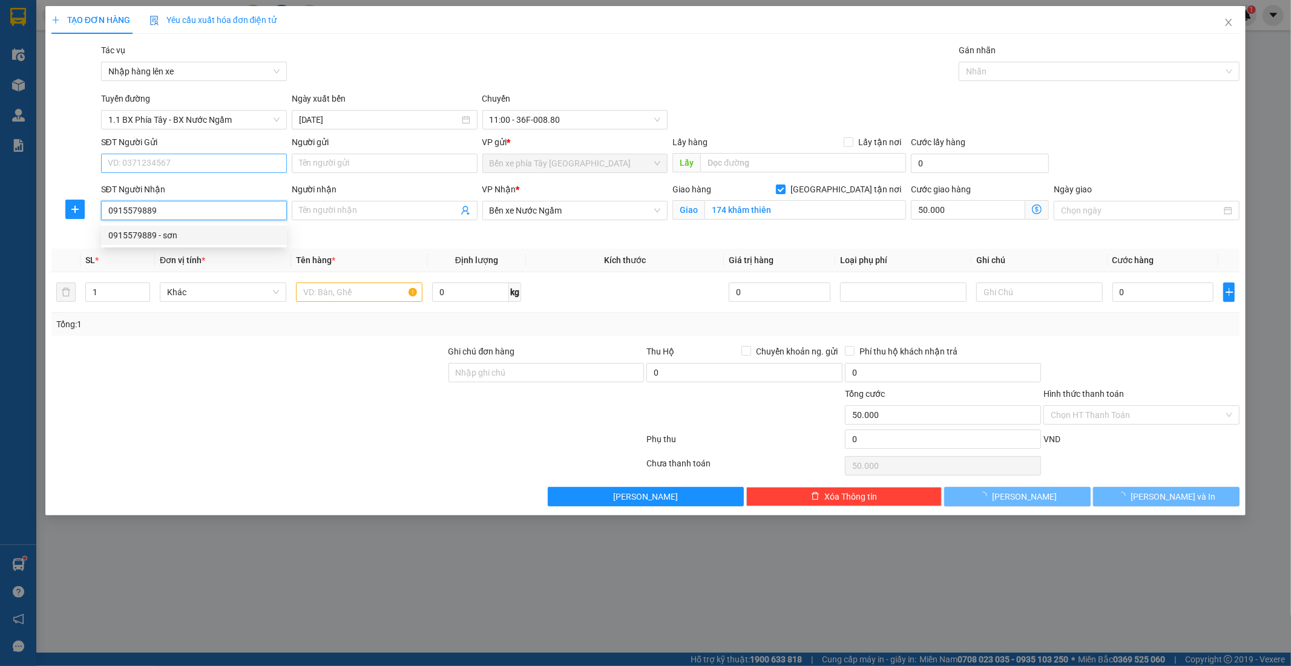
type input "sơn"
type input "283 phạm văn đồng xuân đĩnh"
type input "100.000"
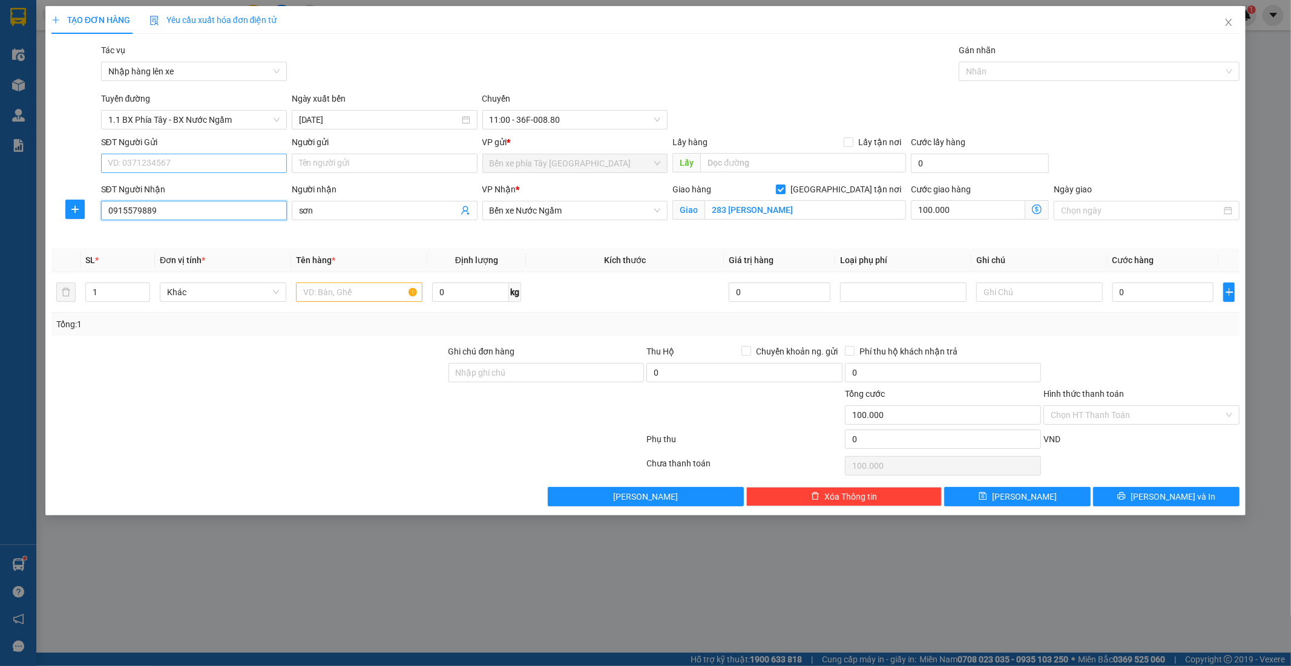
type input "0915579889"
click at [194, 154] on input "SĐT Người Gửi" at bounding box center [194, 163] width 186 height 19
click at [183, 184] on div "0905240386 - a thanh" at bounding box center [193, 187] width 171 height 13
type input "0905240386"
type input "a thanh"
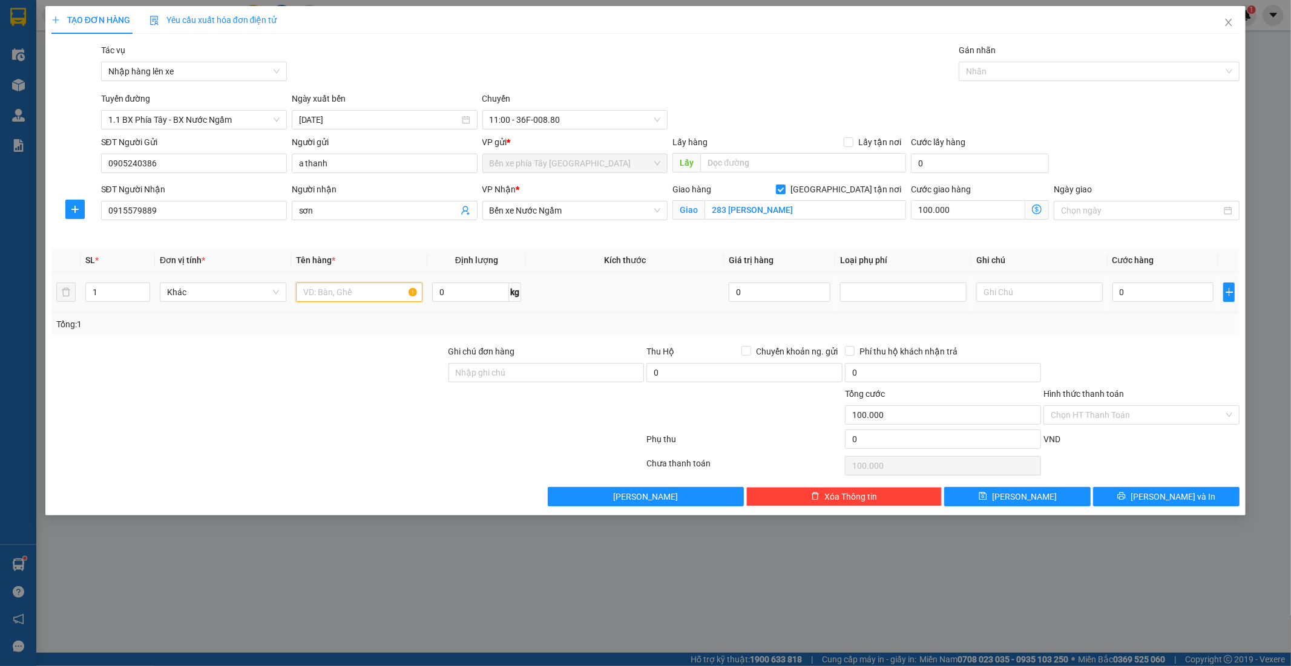
click at [329, 292] on input "text" at bounding box center [359, 292] width 127 height 19
type input "1 thùng xốp"
click at [1037, 304] on div at bounding box center [1039, 292] width 127 height 24
drag, startPoint x: 1027, startPoint y: 299, endPoint x: 1034, endPoint y: 294, distance: 9.1
click at [1026, 298] on input "text" at bounding box center [1039, 292] width 127 height 19
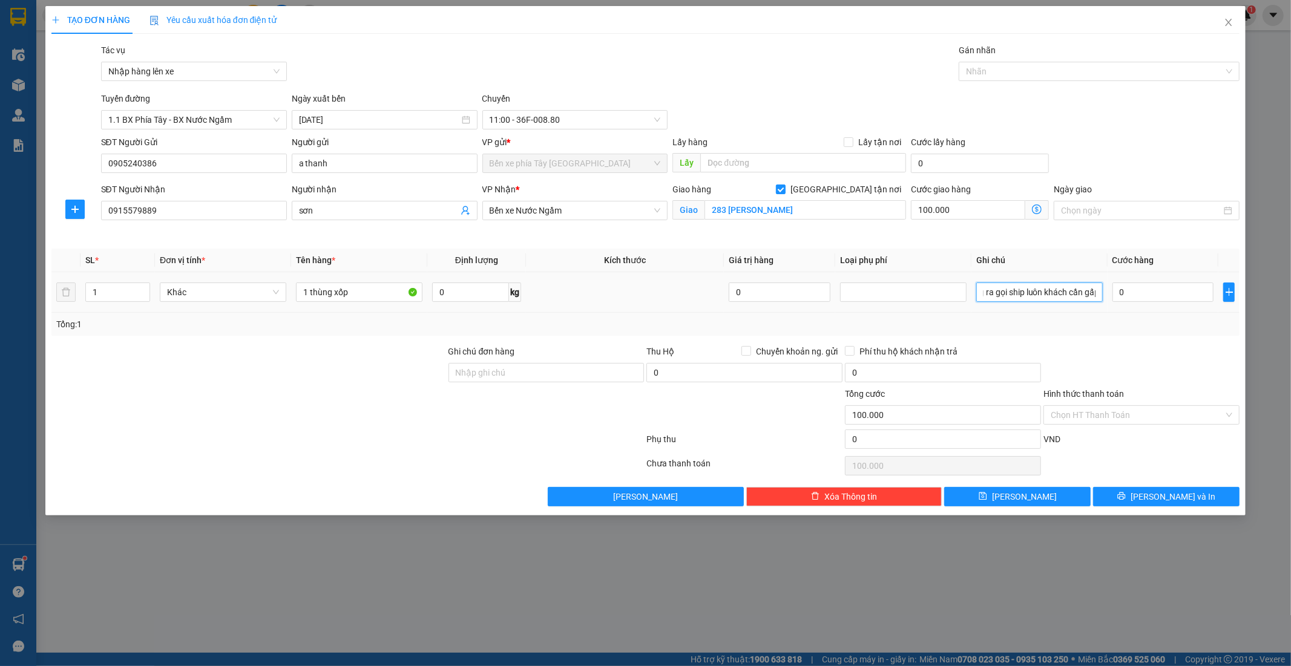
scroll to position [0, 26]
type input "hàng ra gọi ship luôn khách cần gấp"
click at [545, 381] on input "Ghi chú đơn hàng" at bounding box center [547, 372] width 196 height 19
type input "nntt"
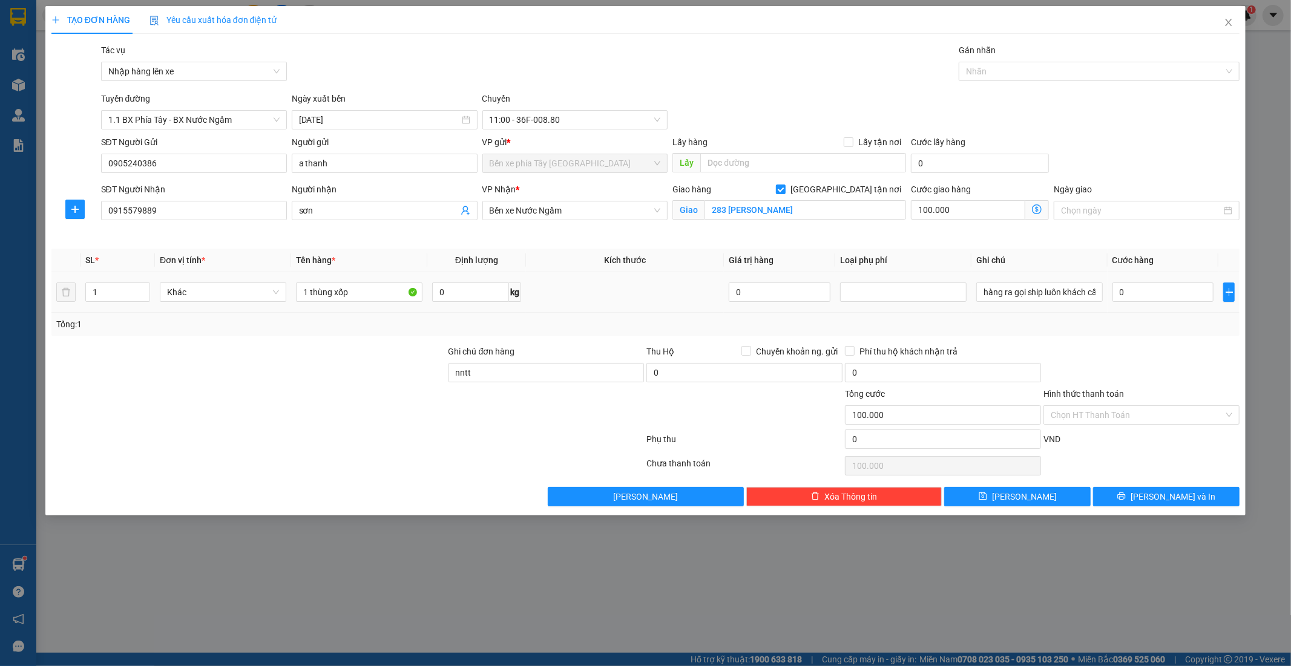
click at [642, 309] on td at bounding box center [625, 292] width 198 height 41
click at [1158, 494] on span "Lưu và In" at bounding box center [1173, 496] width 85 height 13
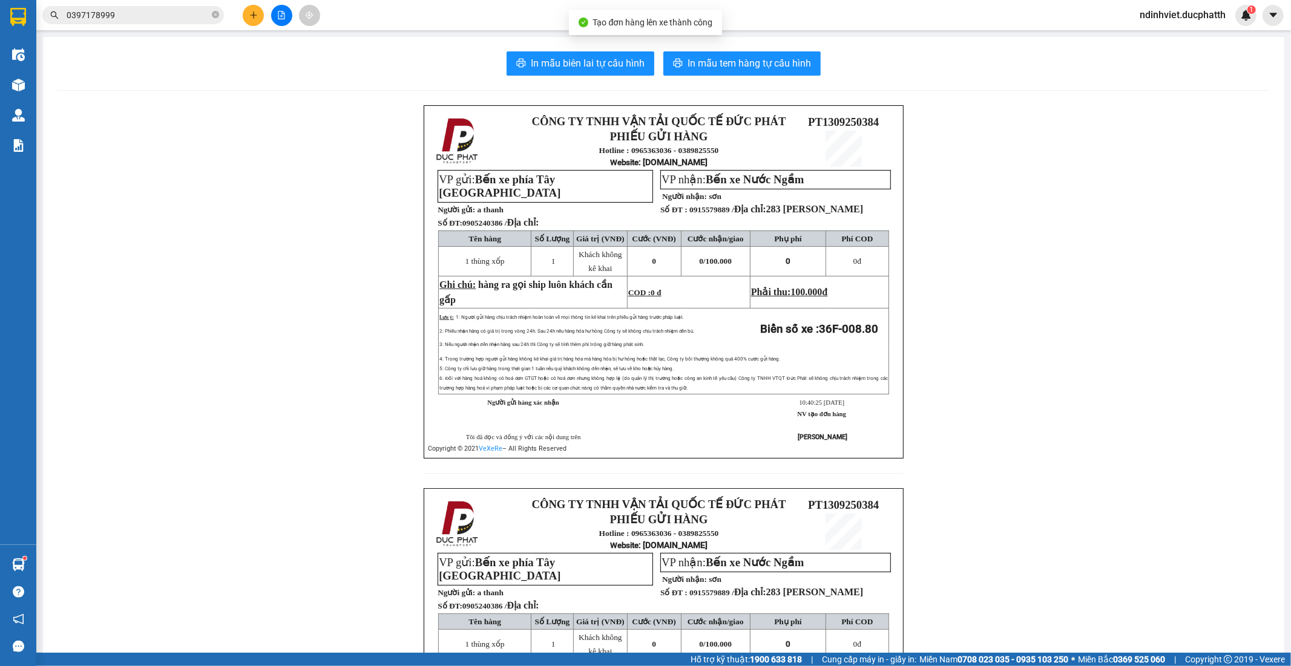
click at [682, 46] on div "In mẫu biên lai tự cấu hình In mẫu tem hàng tự cấu hình CÔNG TY TNHH VẬN TẢI QU…" at bounding box center [664, 461] width 1242 height 849
click at [682, 51] on button "In mẫu tem hàng tự cấu hình" at bounding box center [741, 63] width 157 height 24
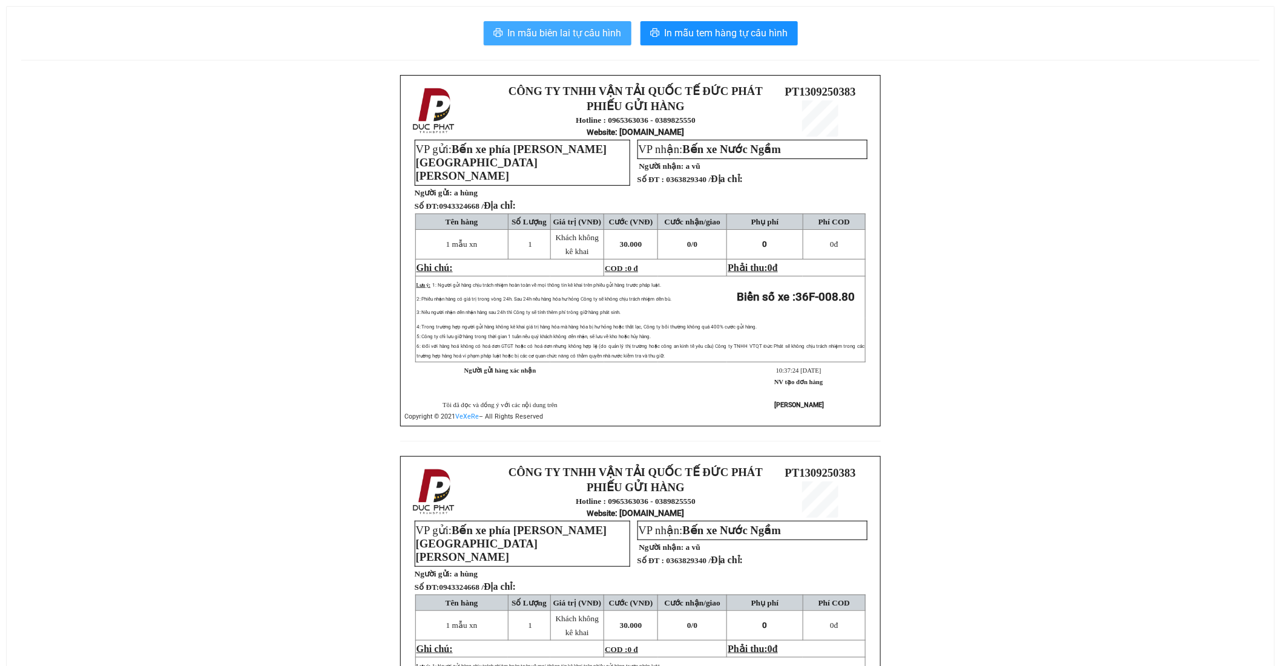
click at [564, 29] on span "In mẫu biên lai tự cấu hình" at bounding box center [565, 32] width 114 height 15
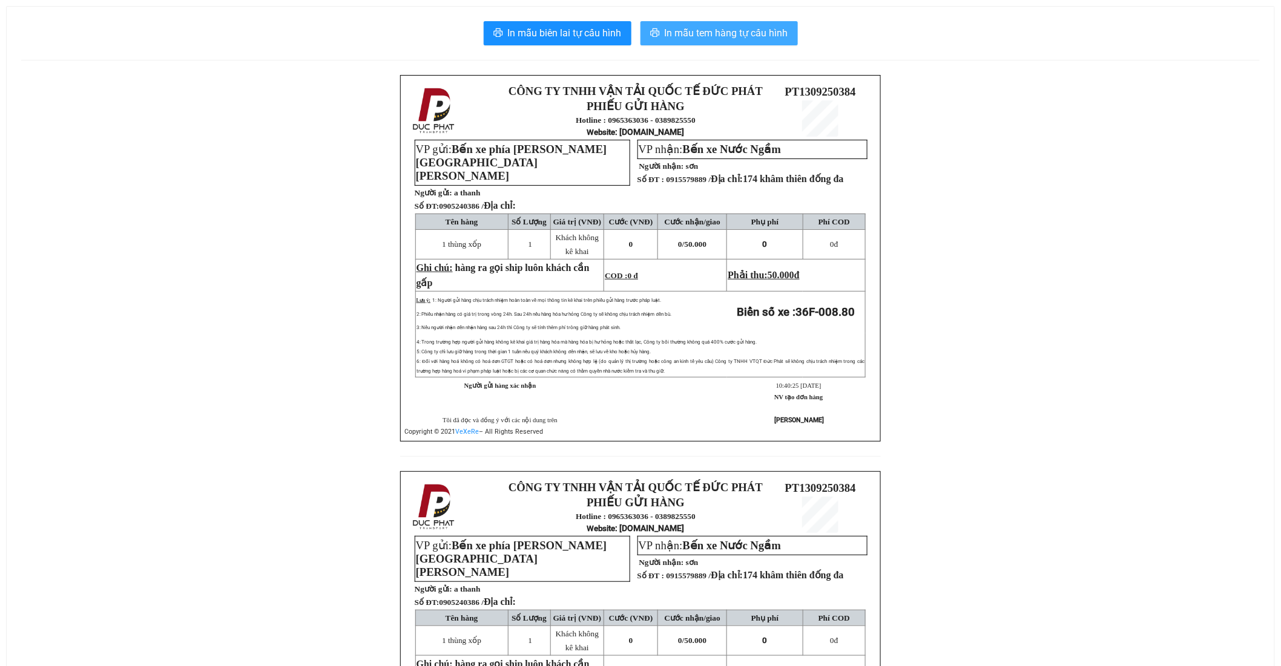
click at [700, 26] on span "In mẫu tem hàng tự cấu hình" at bounding box center [726, 32] width 123 height 15
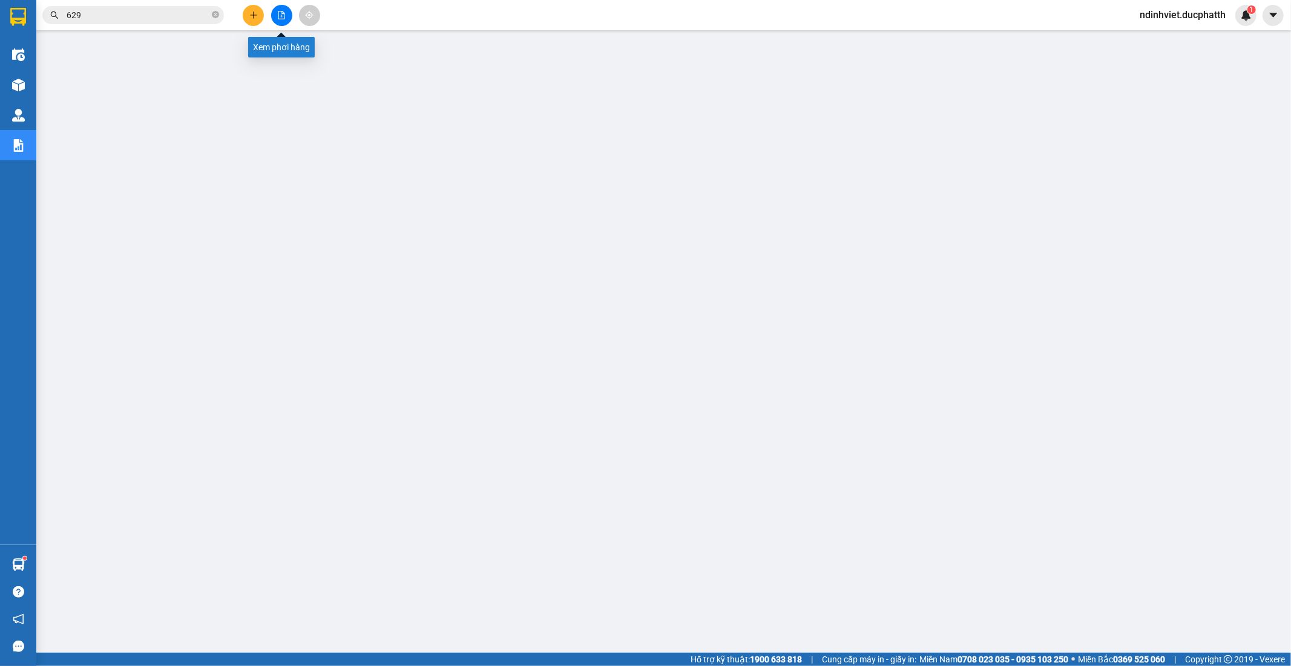
click at [276, 19] on button at bounding box center [281, 15] width 21 height 21
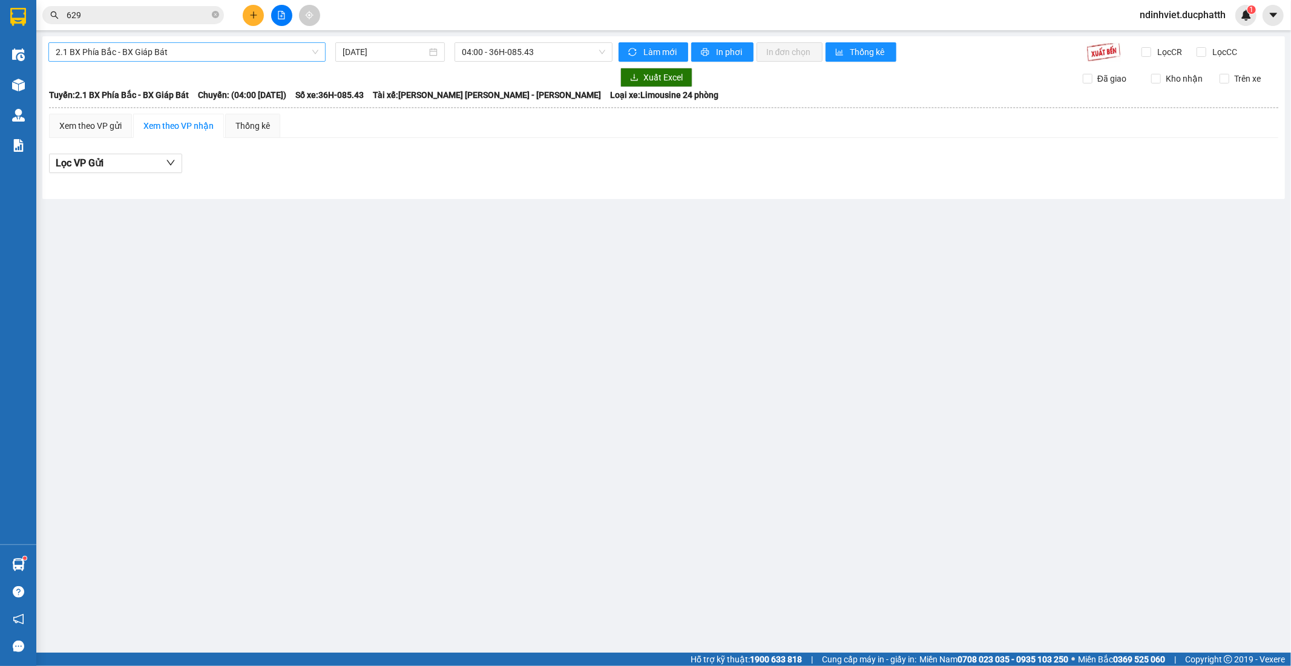
drag, startPoint x: 254, startPoint y: 57, endPoint x: 227, endPoint y: 61, distance: 27.6
click at [252, 57] on span "2.1 BX Phía Bắc - BX Giáp Bát" at bounding box center [187, 52] width 263 height 18
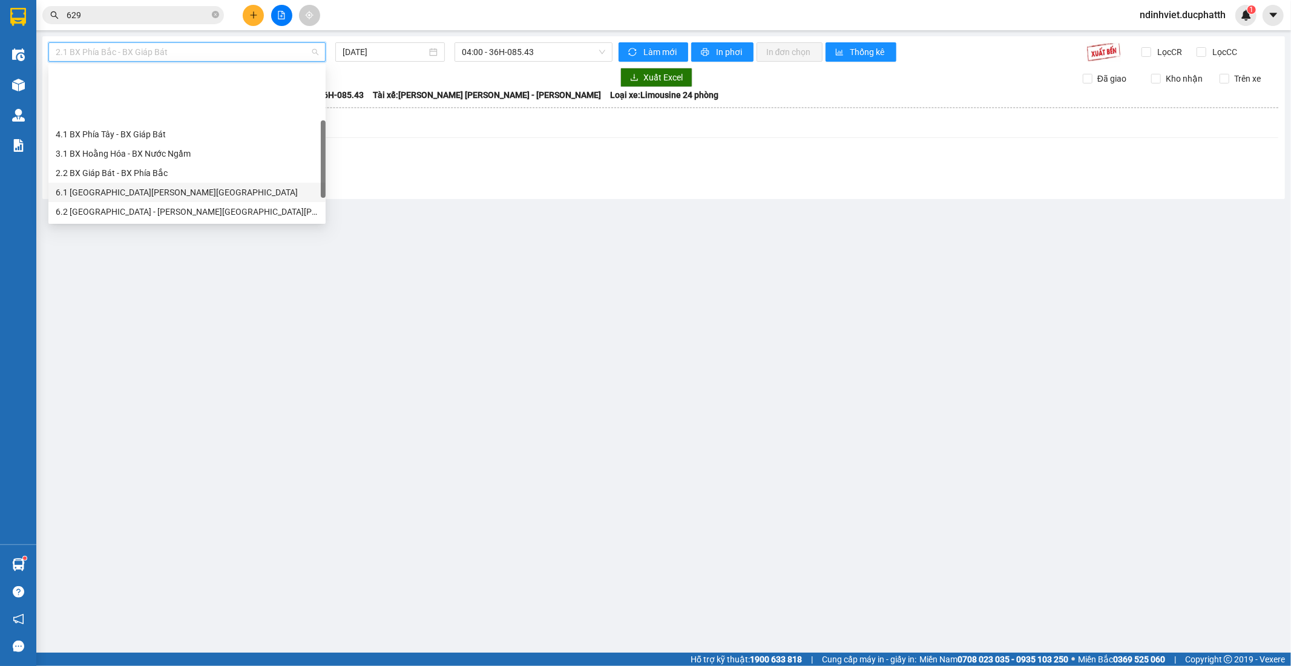
scroll to position [97, 0]
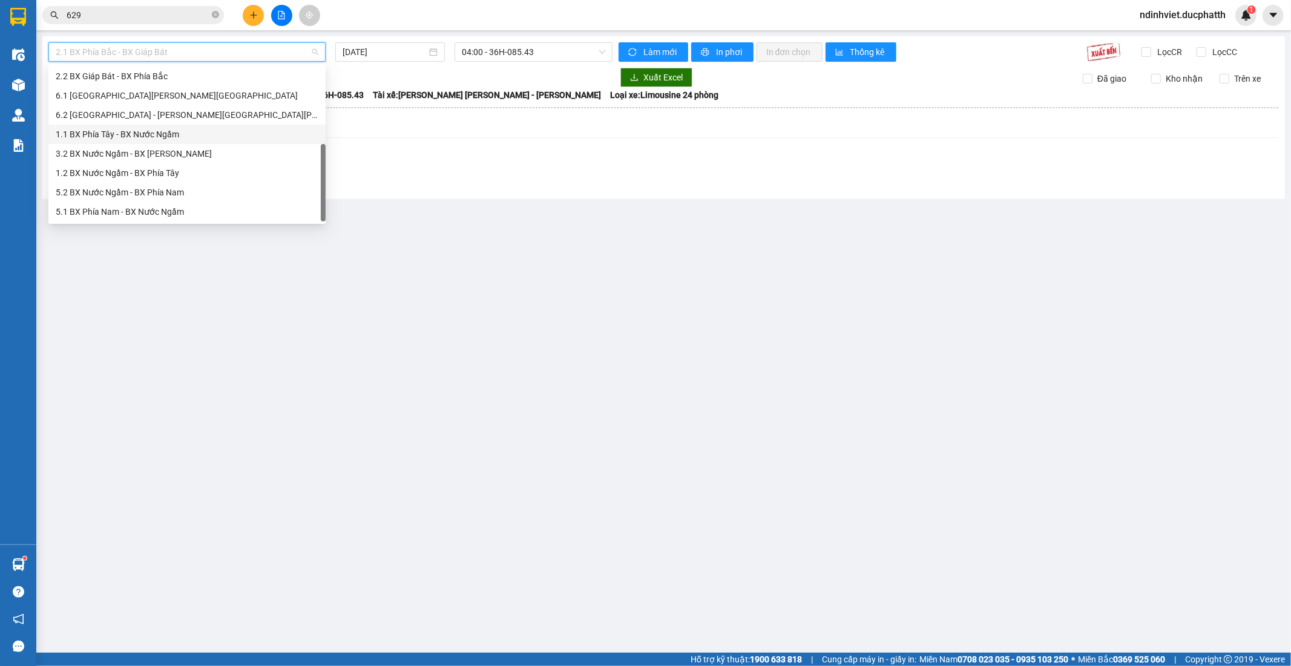
click at [131, 131] on div "1.1 BX Phía Tây - BX Nước Ngầm" at bounding box center [187, 134] width 263 height 13
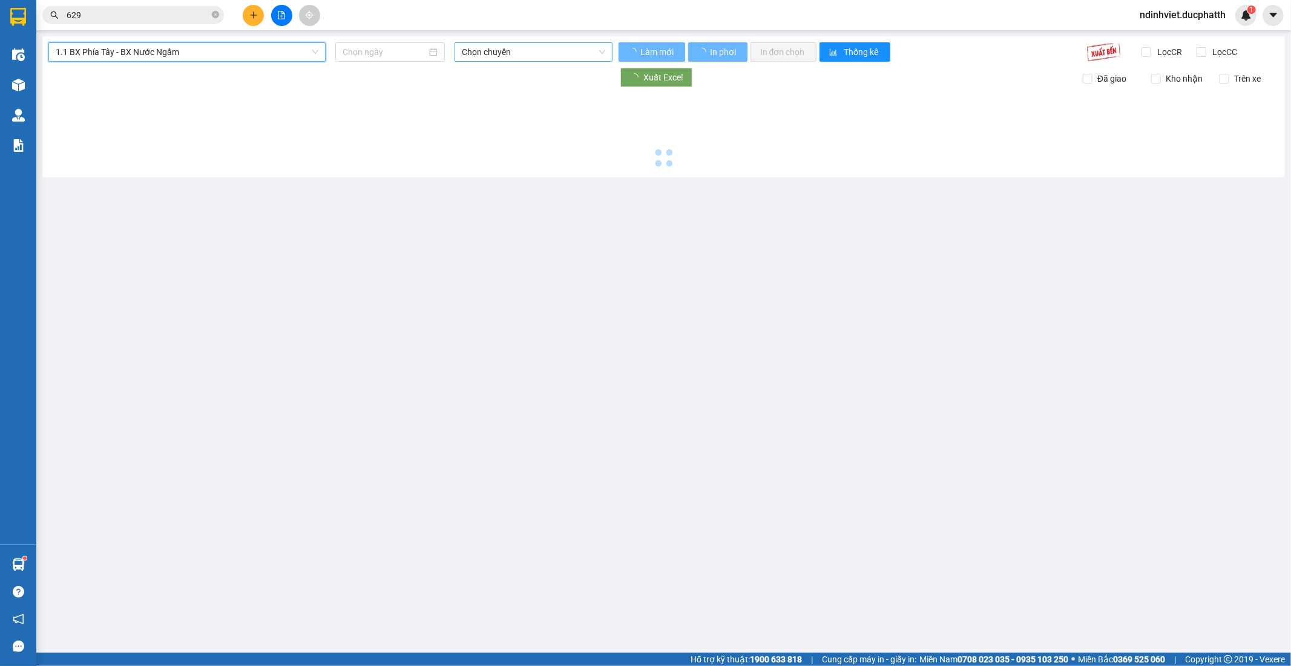
type input "[DATE]"
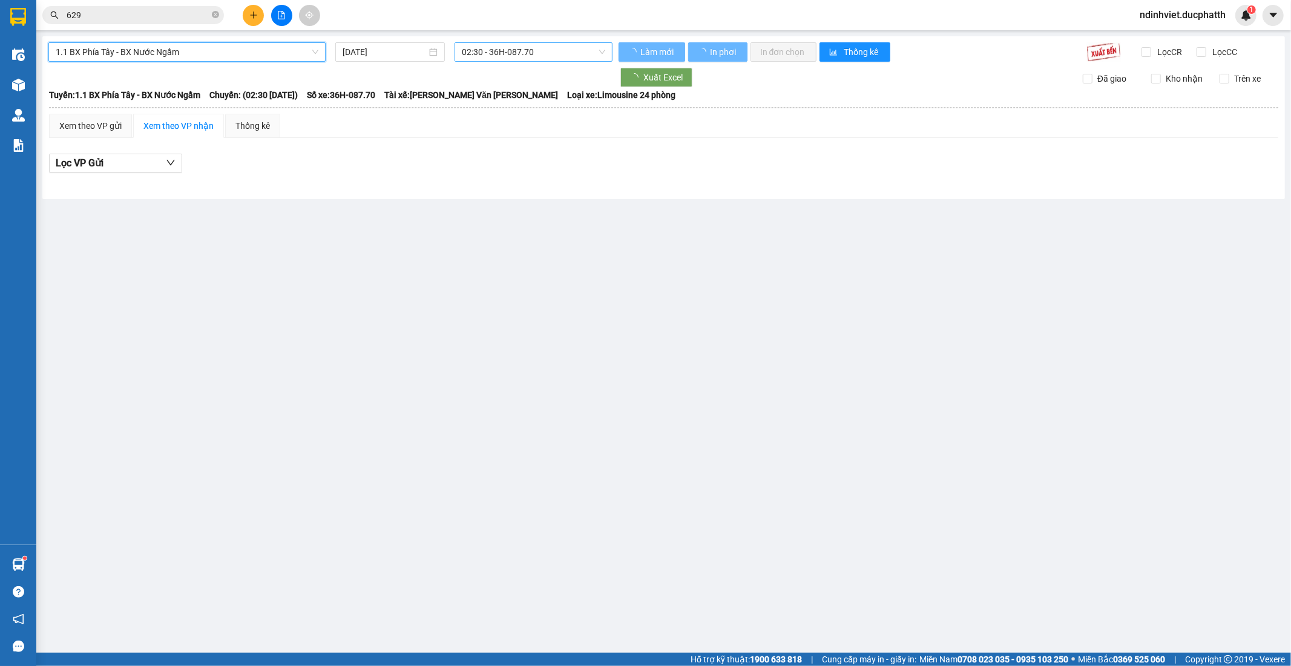
click at [512, 56] on span "02:30 - 36H-087.70" at bounding box center [533, 52] width 143 height 18
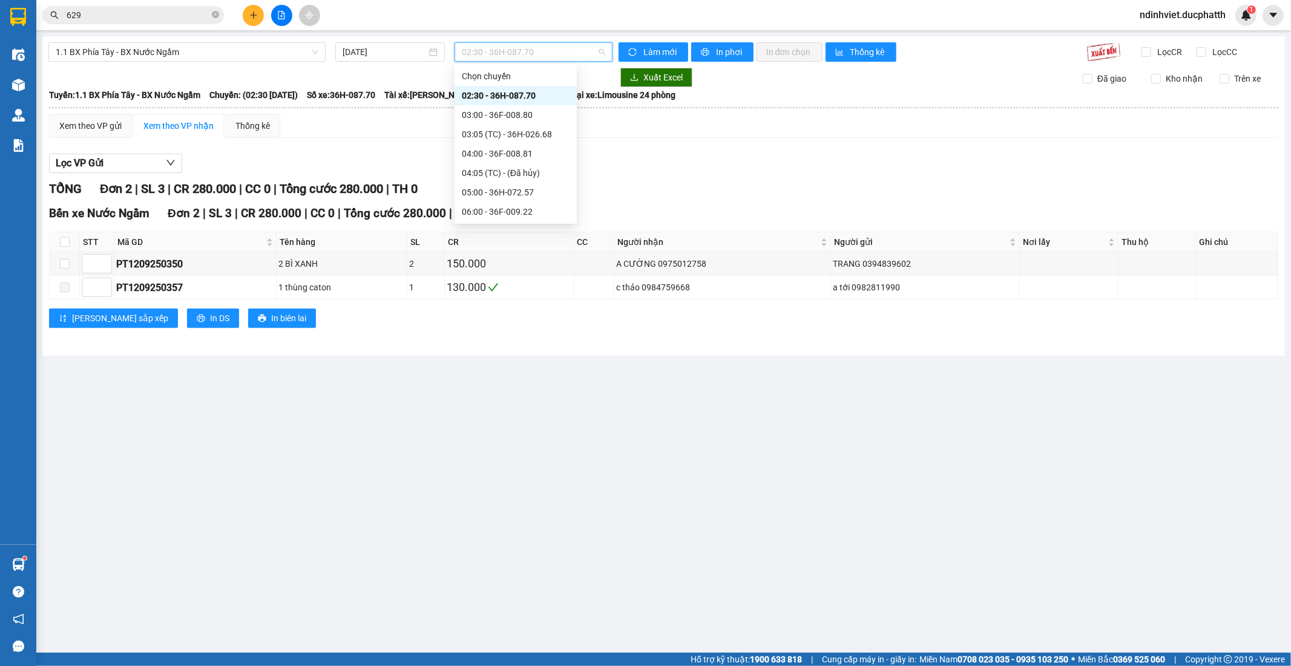
scroll to position [336, 0]
click div "11:00 - 36F-008.80"
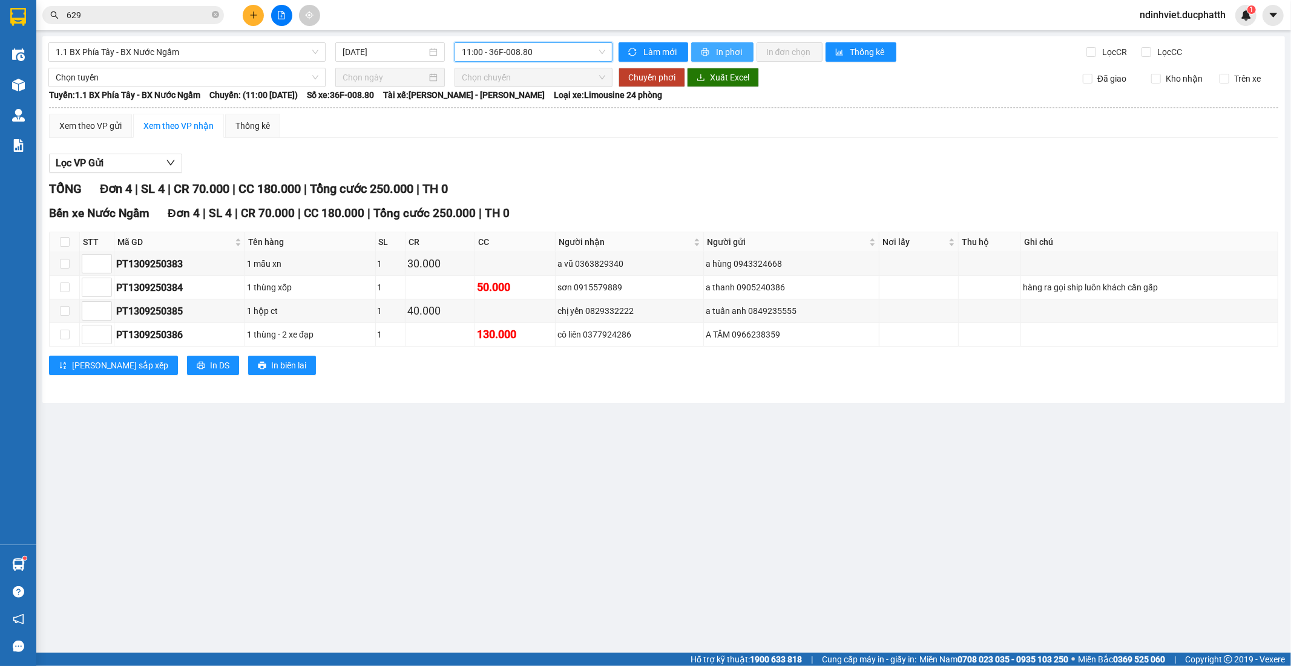
click span "In phơi"
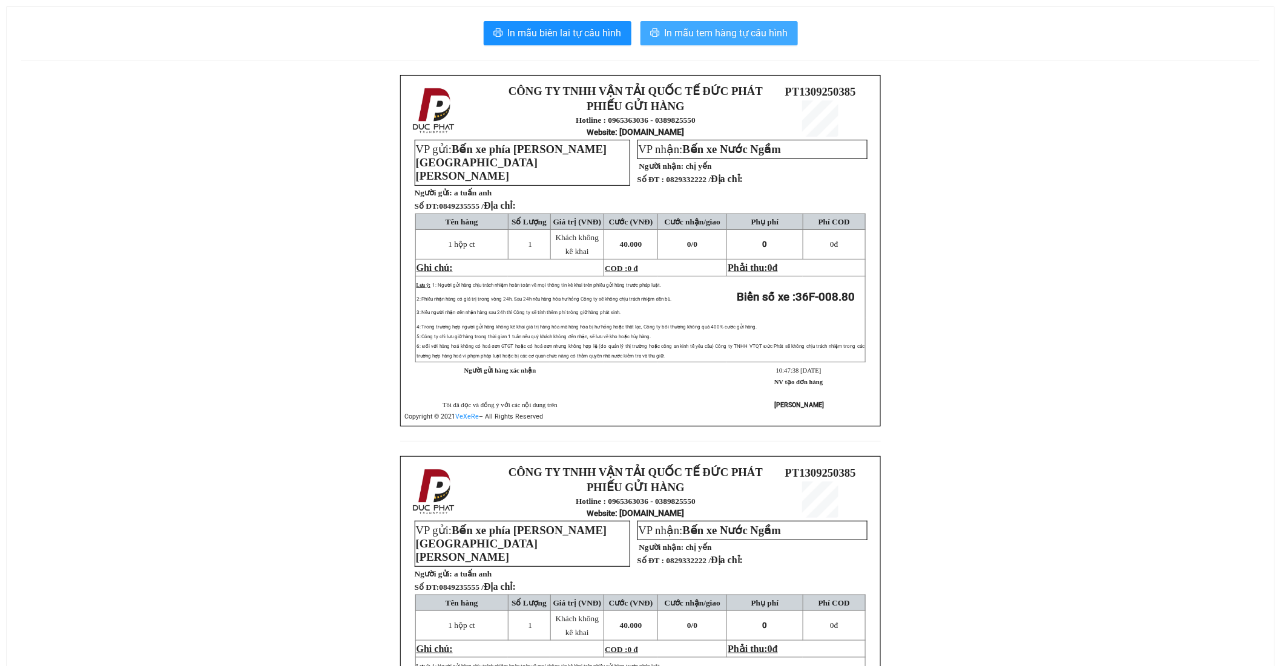
click at [737, 31] on span "In mẫu tem hàng tự cấu hình" at bounding box center [726, 32] width 123 height 15
click at [740, 33] on span "In mẫu tem hàng tự cấu hình" at bounding box center [726, 32] width 123 height 15
click at [700, 35] on span "In mẫu tem hàng tự cấu hình" at bounding box center [726, 32] width 123 height 15
click at [767, 33] on span "In mẫu tem hàng tự cấu hình" at bounding box center [726, 32] width 123 height 15
